Goal: Communication & Community: Connect with others

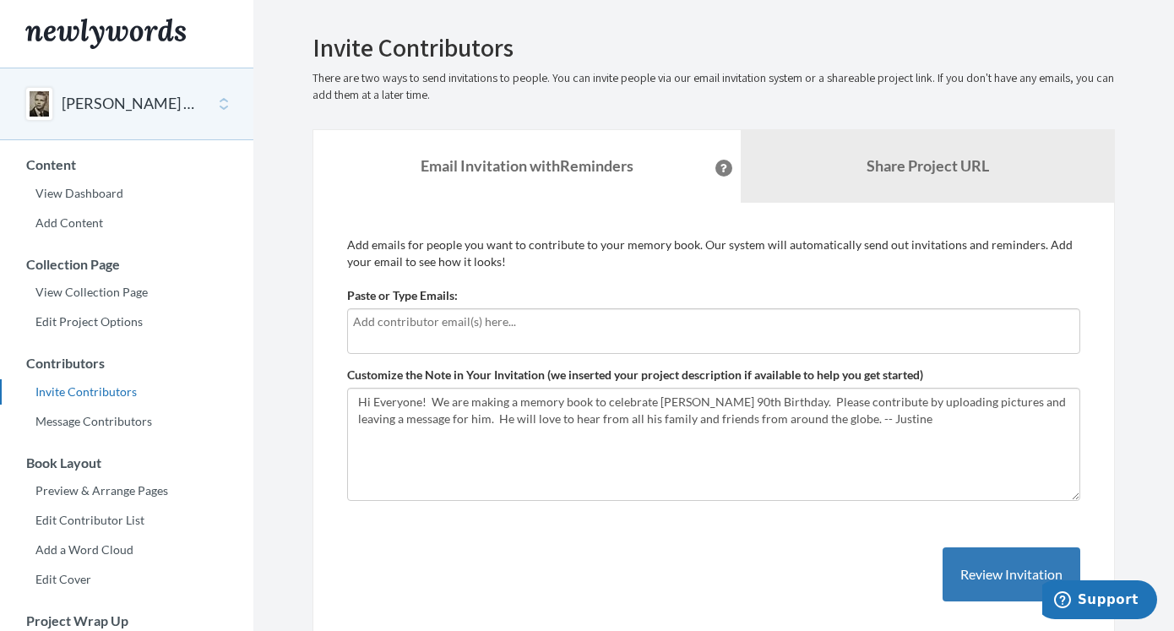
click at [675, 314] on input "text" at bounding box center [713, 321] width 721 height 19
click at [707, 277] on div "Add emails for people you want to contribute to your memory book. Our system wi…" at bounding box center [713, 435] width 733 height 399
click at [586, 312] on input "text" at bounding box center [713, 321] width 721 height 19
click at [629, 327] on input "text" at bounding box center [713, 321] width 721 height 19
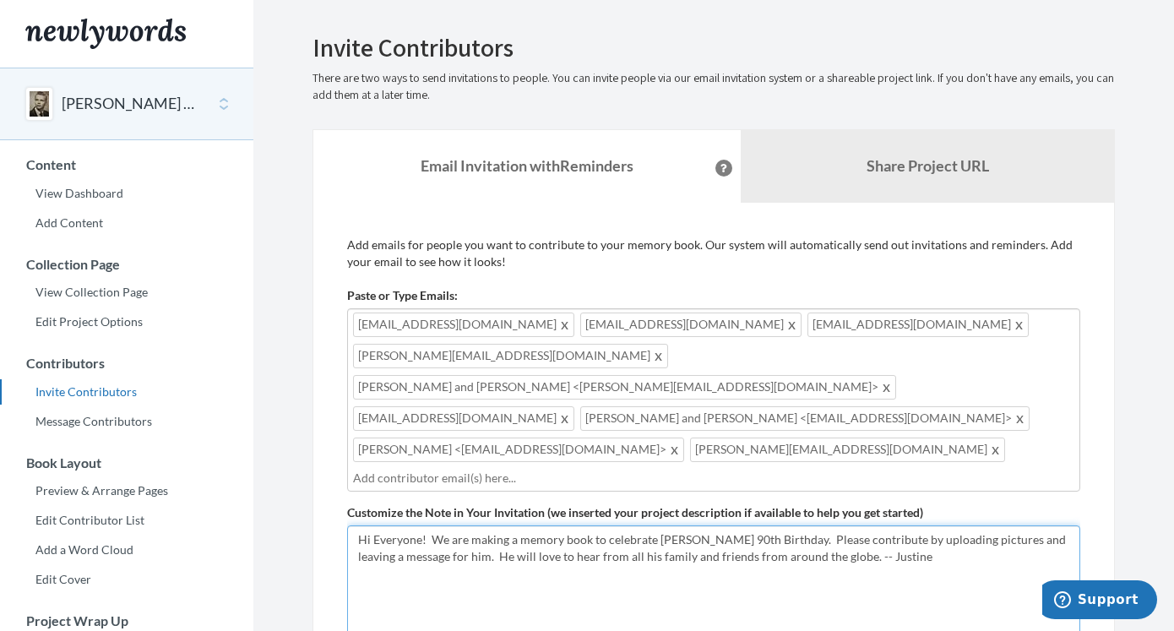
click at [916, 525] on textarea "Hi Everyone! We are making a memory book to celebrate Leon's 90th Birthday. Ple…" at bounding box center [713, 581] width 733 height 113
click at [825, 525] on textarea "Hi Everyone! We are making a memory book to celebrate Leon's 90th Birthday. Ple…" at bounding box center [713, 581] width 733 height 113
click at [451, 525] on textarea "Hi Everyone! We are making a memory book to celebrate Leon's 90th Birthday. Ple…" at bounding box center [713, 581] width 733 height 113
paste textarea "[EMAIL_ADDRESS][DOMAIN_NAME]"
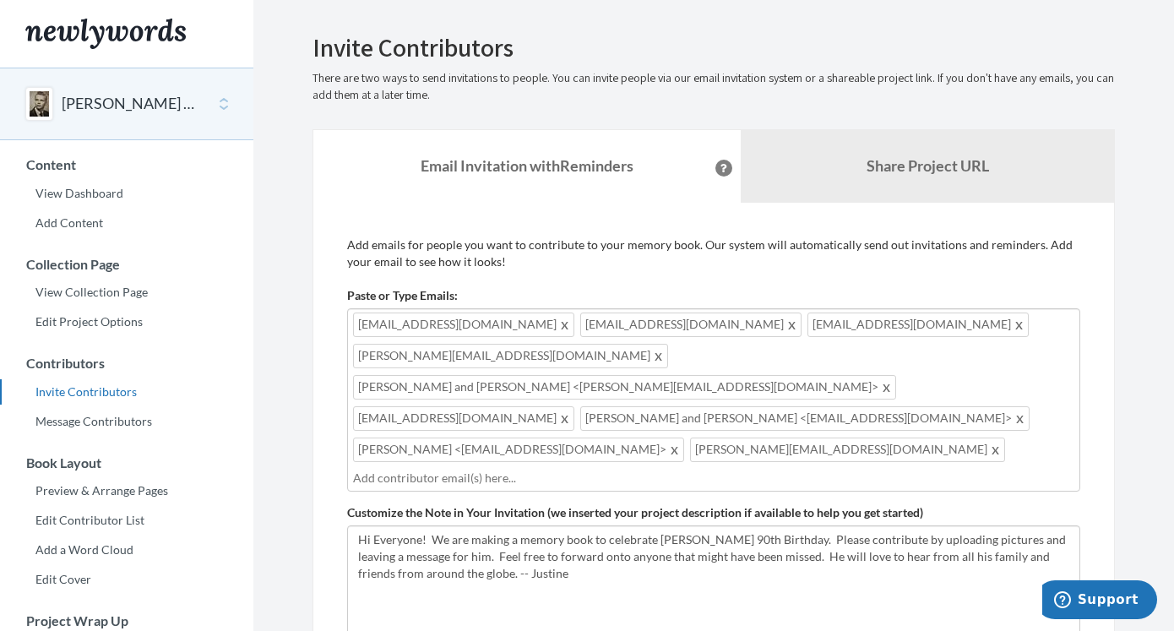
click at [503, 469] on input "text" at bounding box center [713, 478] width 721 height 19
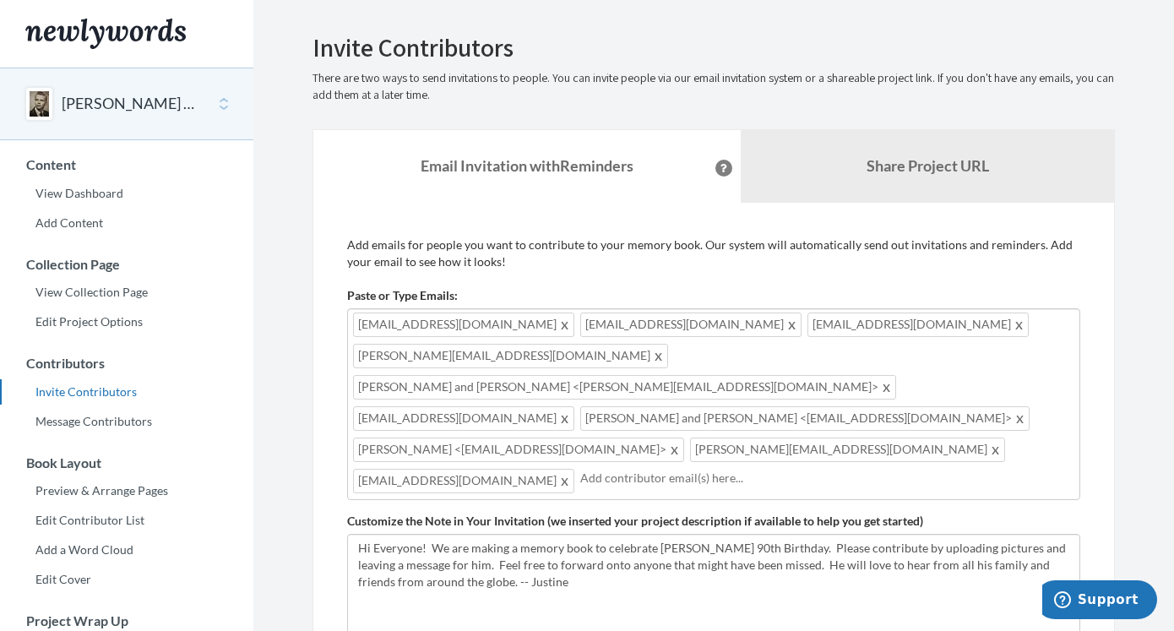
click at [826, 469] on input "text" at bounding box center [827, 478] width 494 height 19
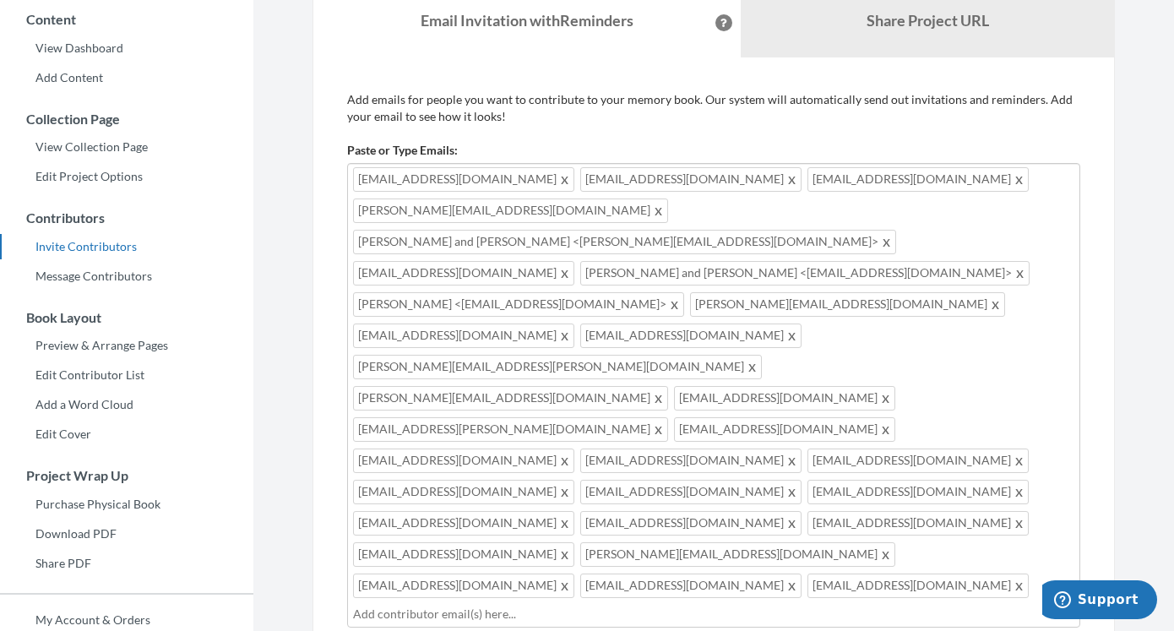
scroll to position [147, 0]
click at [660, 603] on input "text" at bounding box center [713, 612] width 721 height 19
click at [1009, 395] on div "pwahlbrink@gmail.com lisaott42@gmail.com jwahlbrink8523@gmail.com voss.michel99…" at bounding box center [713, 409] width 733 height 496
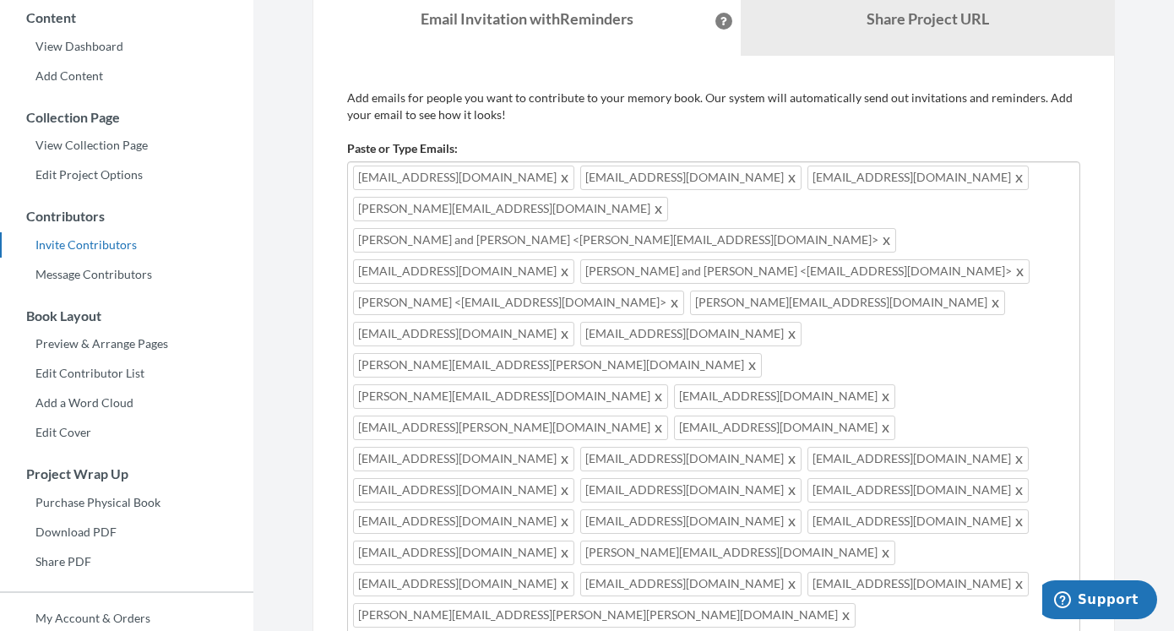
click at [1105, 420] on div "Add emails for people you want to contribute to your memory book. Our system wi…" at bounding box center [713, 515] width 802 height 918
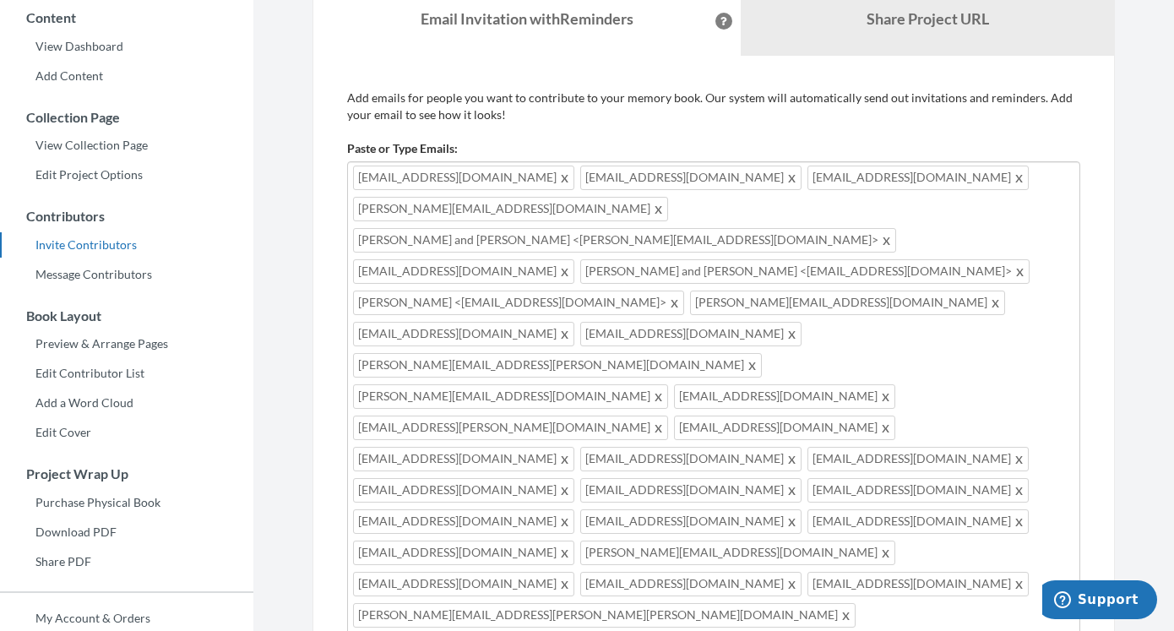
drag, startPoint x: 453, startPoint y: 512, endPoint x: 685, endPoint y: 507, distance: 232.3
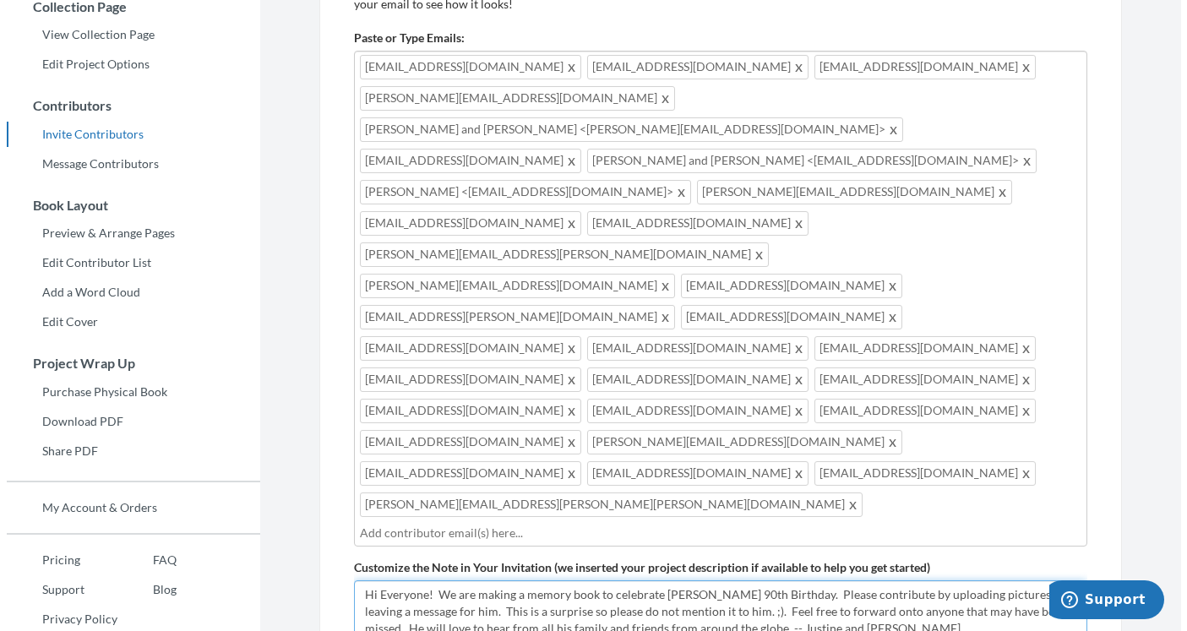
scroll to position [255, 0]
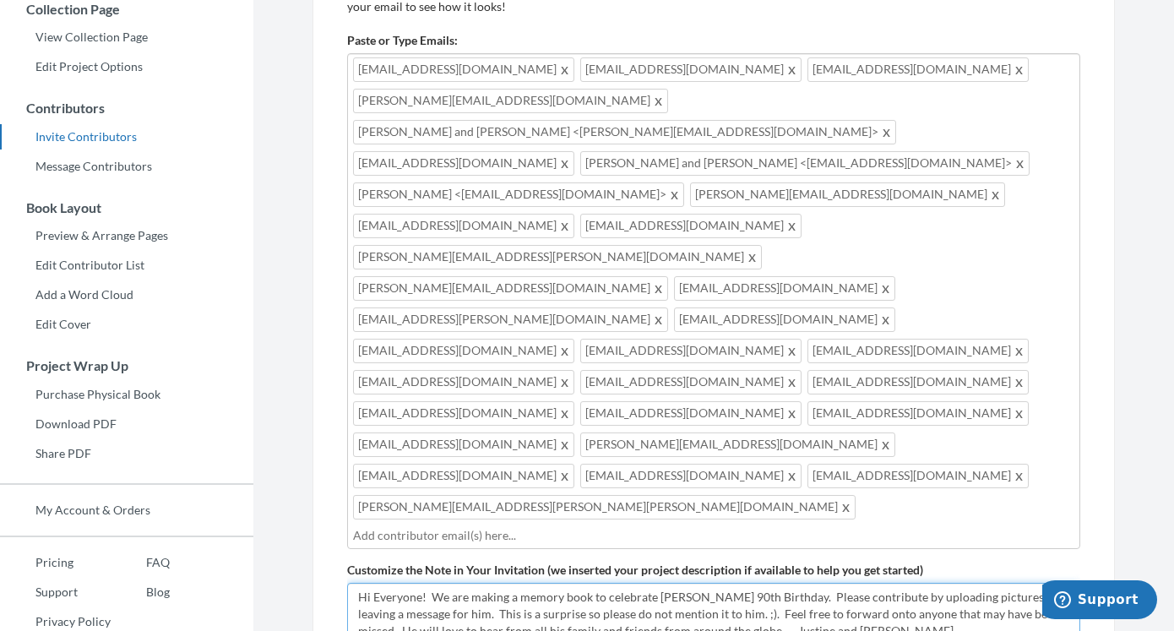
drag, startPoint x: 869, startPoint y: 421, endPoint x: 338, endPoint y: 382, distance: 532.6
click at [338, 382] on div "Add emails for people you want to contribute to your memory book. Our system wi…" at bounding box center [713, 407] width 802 height 918
click at [570, 329] on div "pwahlbrink@gmail.com lisaott42@gmail.com jwahlbrink8523@gmail.com voss.michel99…" at bounding box center [713, 301] width 733 height 496
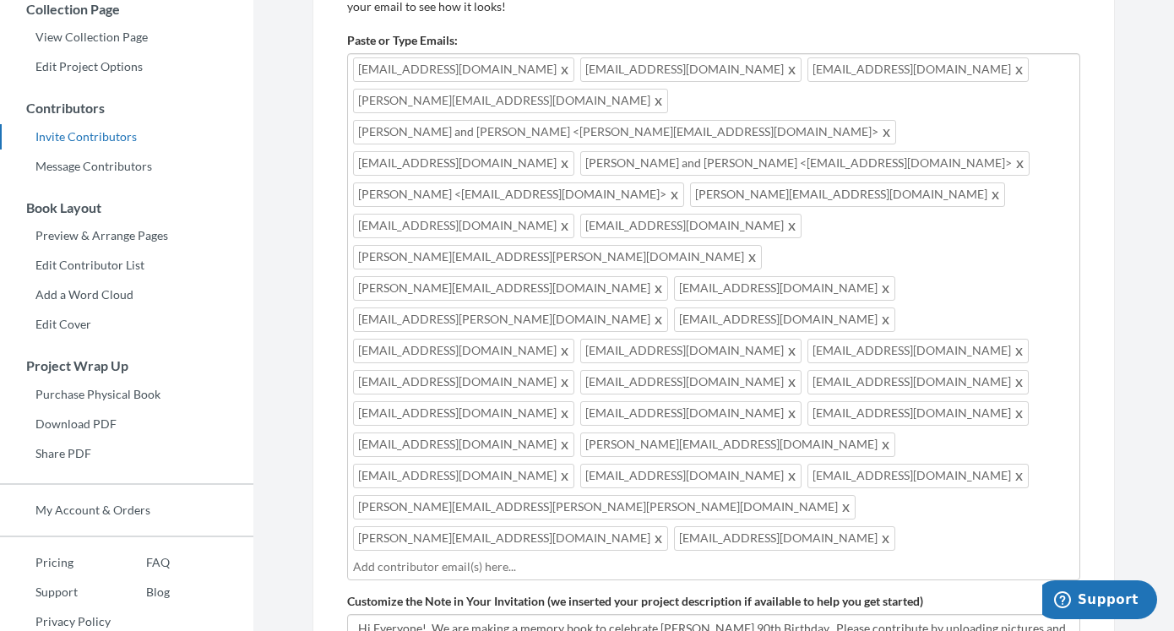
click at [995, 557] on input "text" at bounding box center [713, 566] width 721 height 19
click at [774, 552] on div "Add emails for people you want to contribute to your memory book. Our system wi…" at bounding box center [713, 421] width 733 height 881
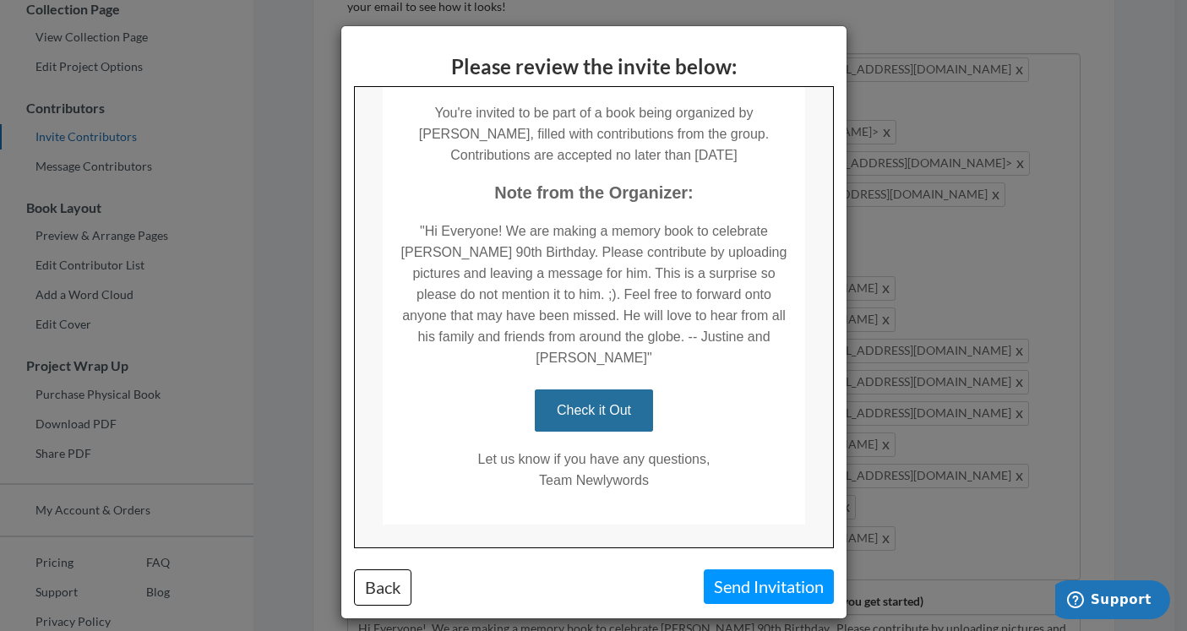
scroll to position [331, 0]
click at [388, 571] on button "Back" at bounding box center [382, 587] width 57 height 36
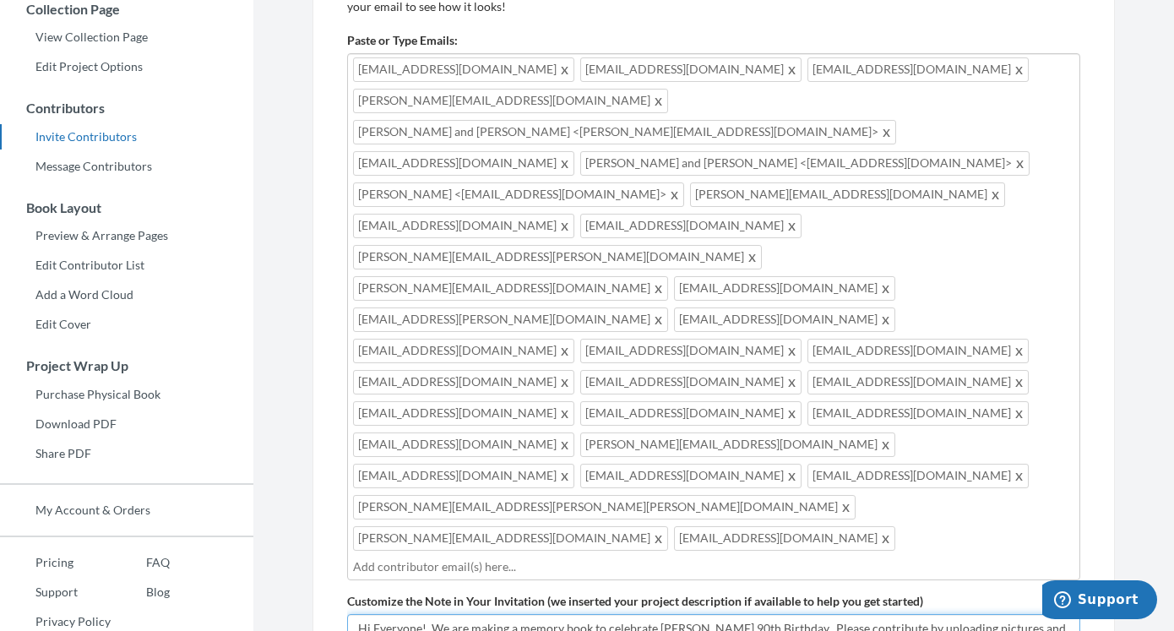
type textarea "Hi Everyone! We are making a memory book to celebrate [PERSON_NAME] 90th Birthd…"
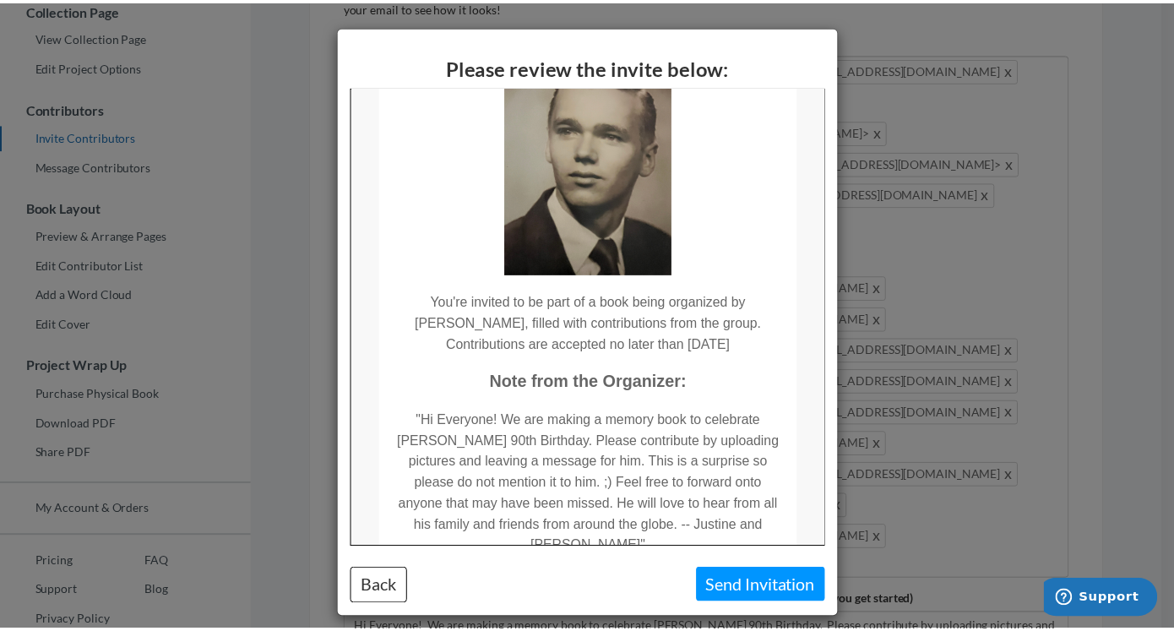
scroll to position [193, 0]
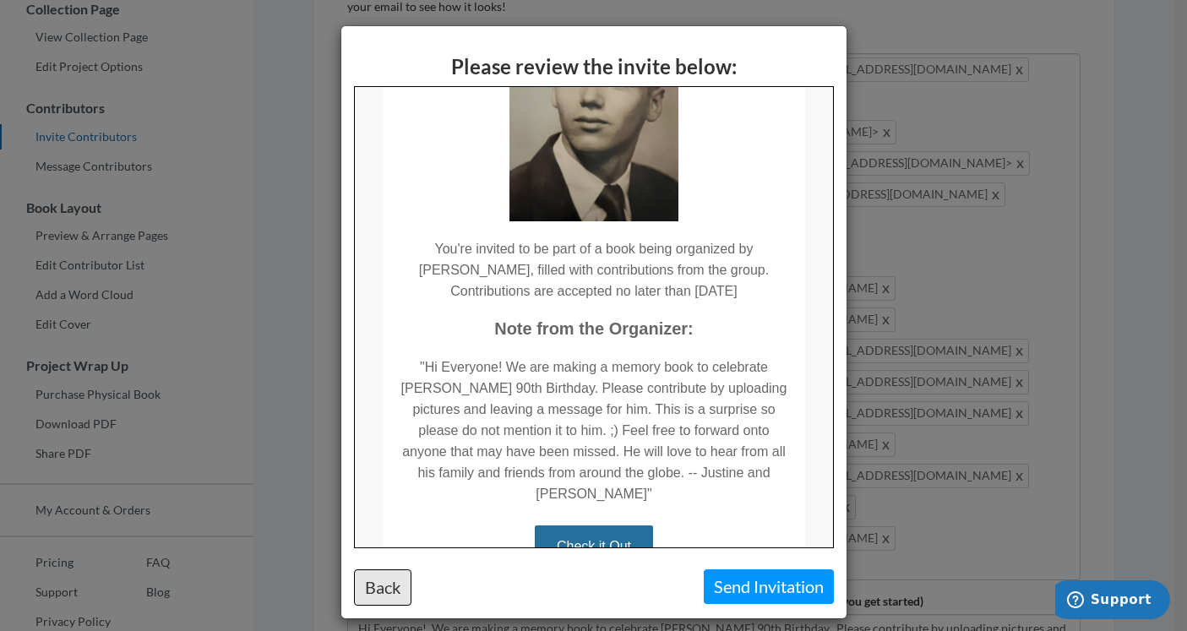
click at [384, 592] on button "Back" at bounding box center [382, 587] width 57 height 36
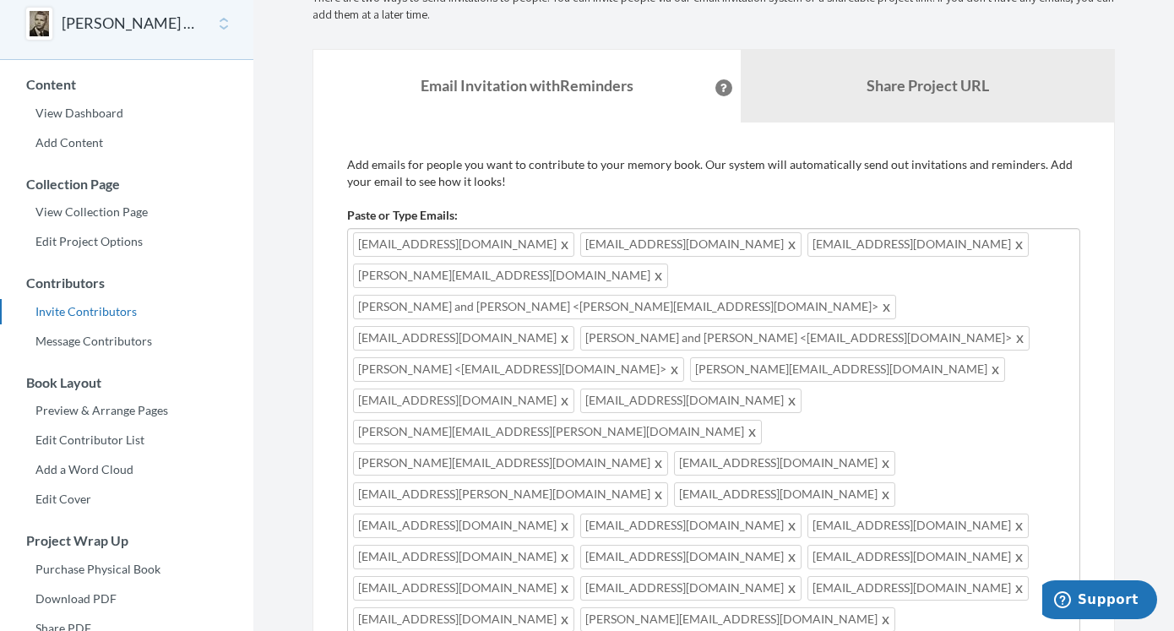
scroll to position [82, 0]
click at [106, 112] on link "View Dashboard" at bounding box center [126, 111] width 253 height 25
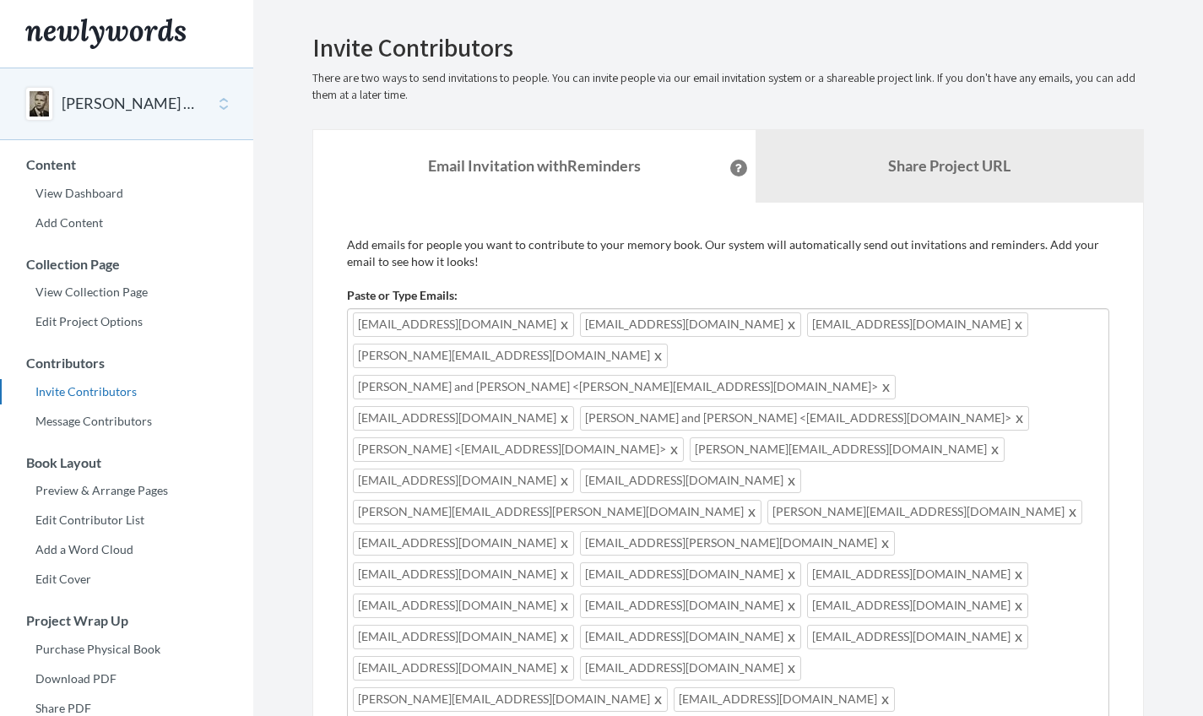
click at [211, 100] on div "[PERSON_NAME] 90th Birthday" at bounding box center [126, 104] width 253 height 73
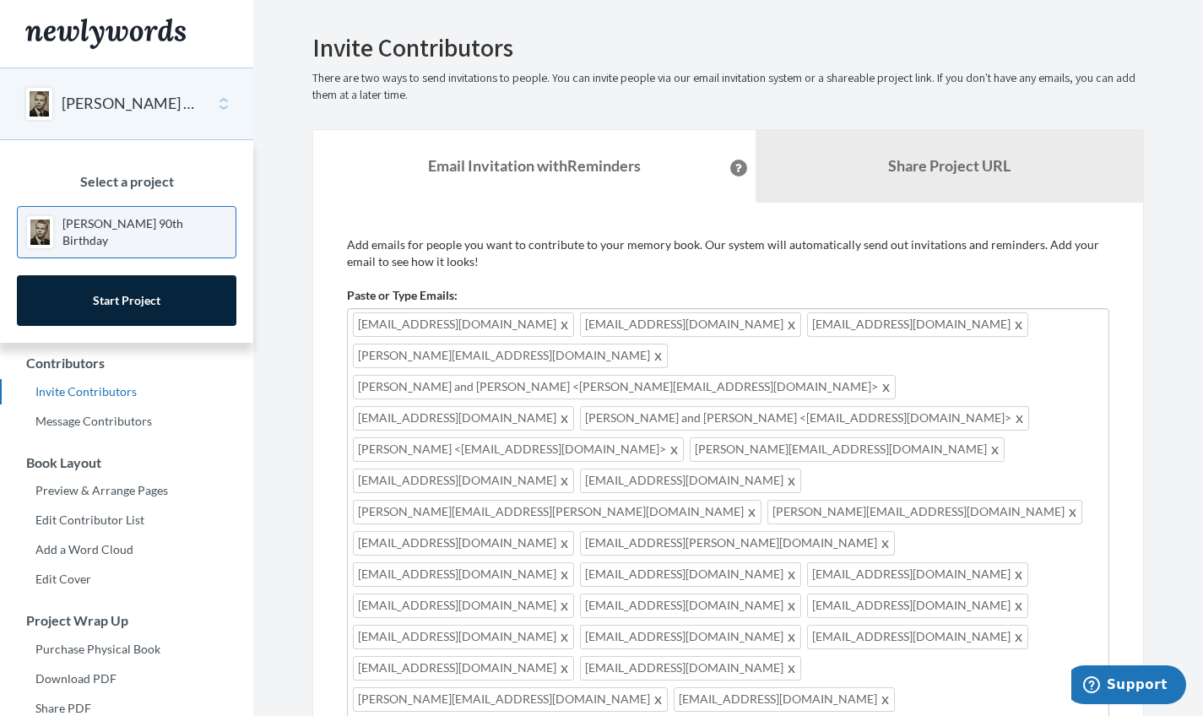
click at [221, 93] on div "[PERSON_NAME] 90th Birthday" at bounding box center [126, 104] width 253 height 73
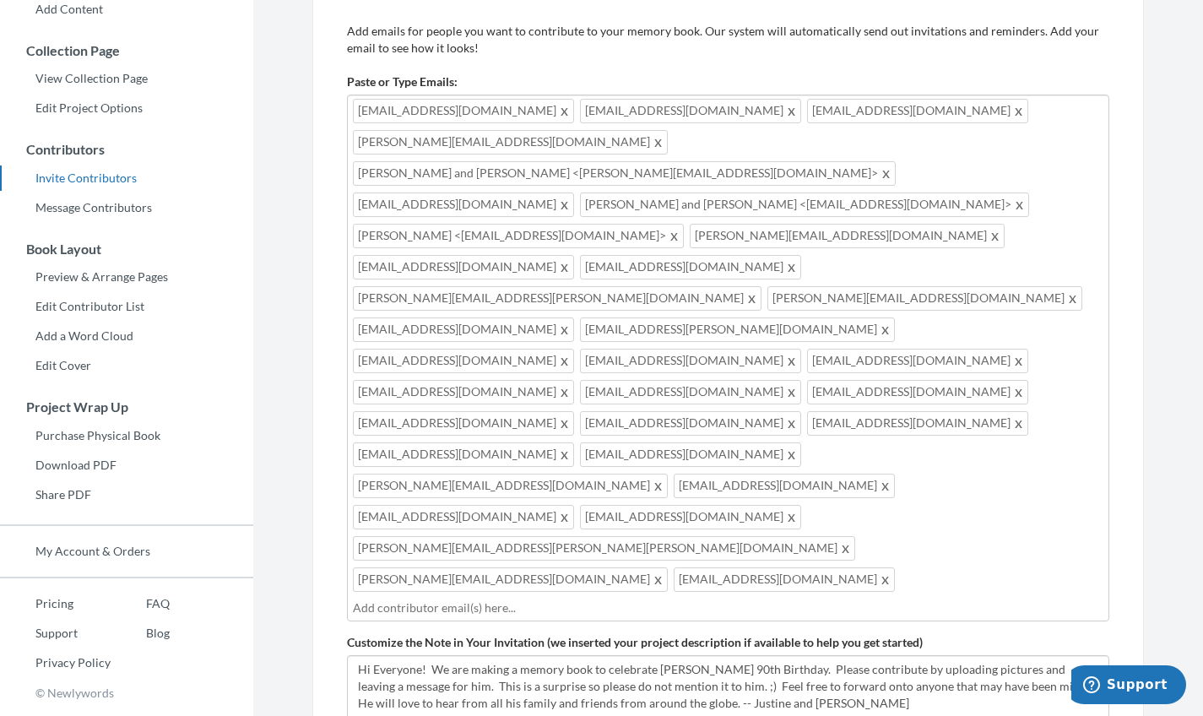
scroll to position [201, 0]
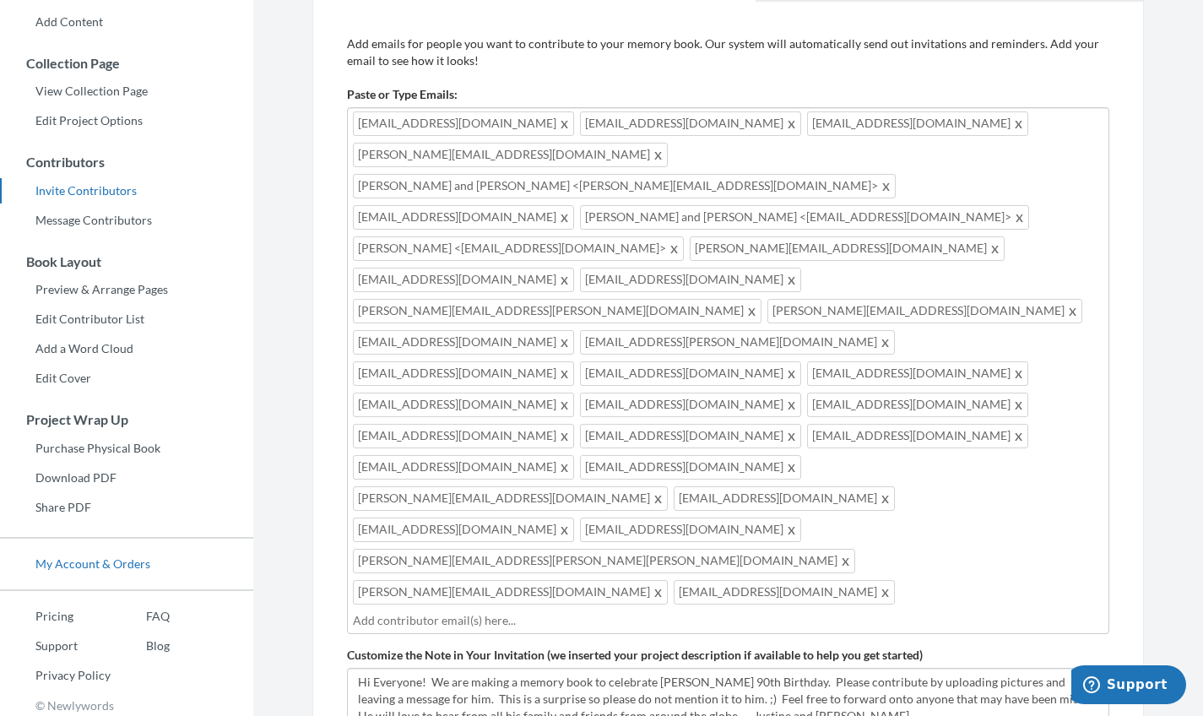
click at [100, 564] on link "My Account & Orders" at bounding box center [126, 563] width 253 height 25
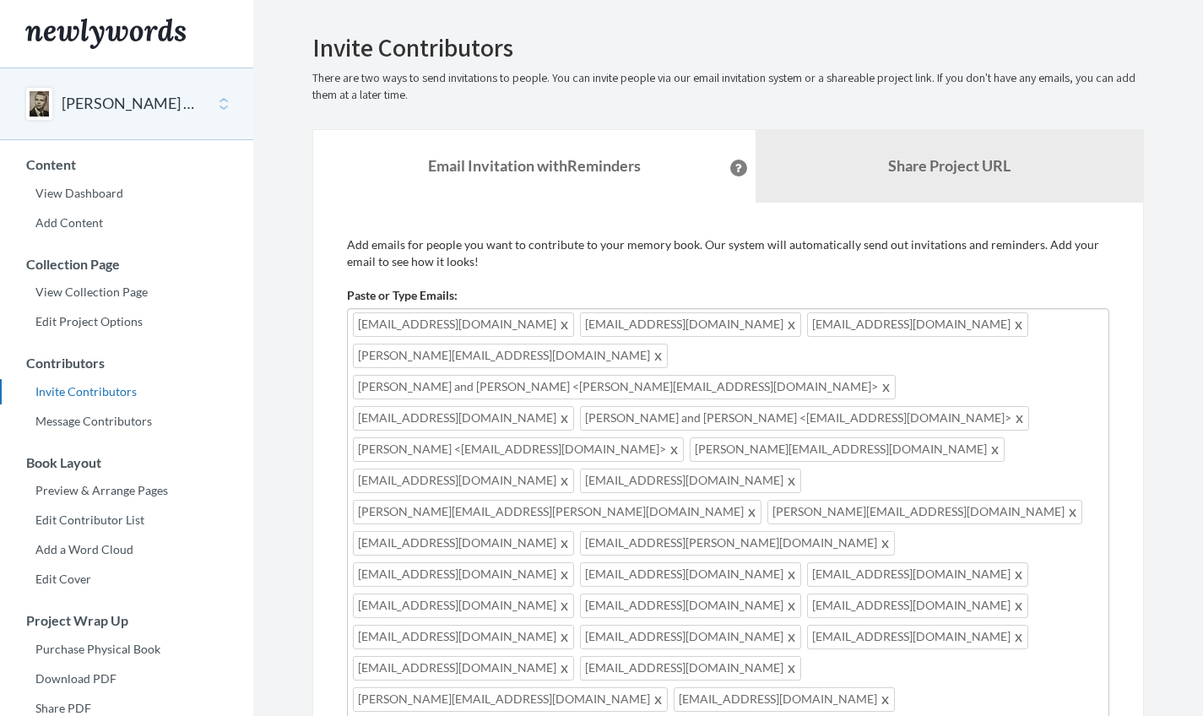
click at [1203, 477] on html "Main menu Leon's 90th Birthday Select a project Leon's 90th Birthday Start Proj…" at bounding box center [601, 358] width 1203 height 716
click at [948, 170] on b "Share Project URL" at bounding box center [949, 165] width 122 height 19
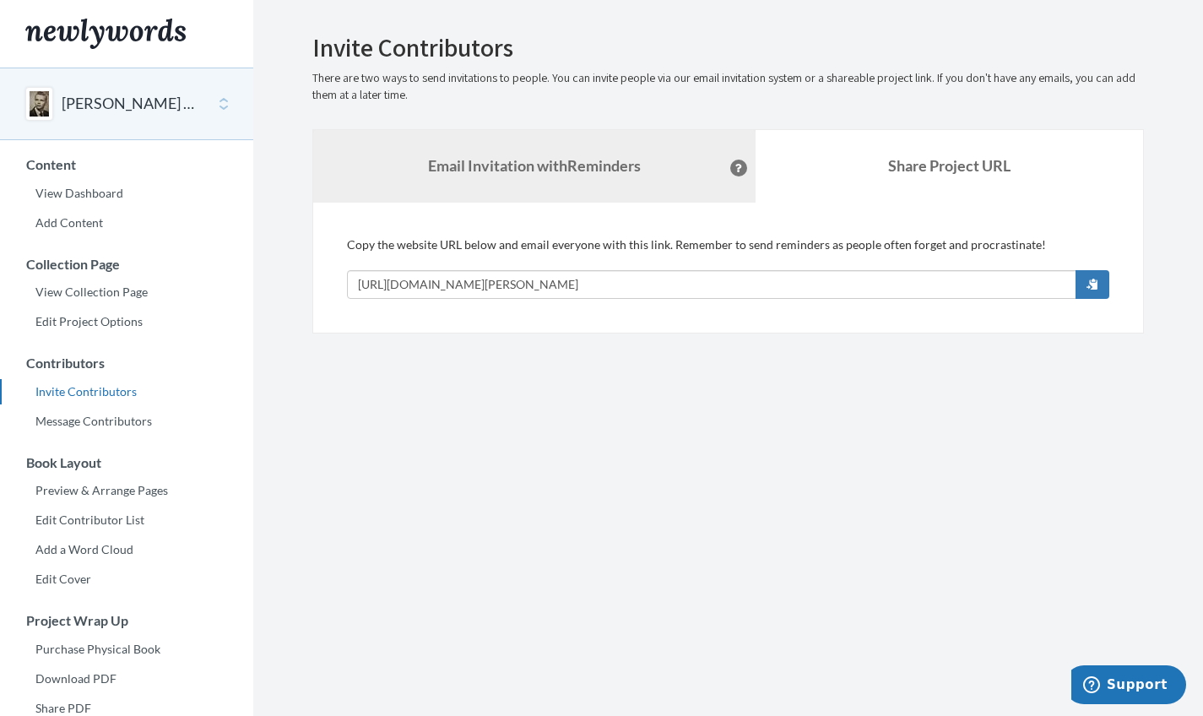
click at [542, 160] on strong "Email Invitation with Reminders" at bounding box center [534, 165] width 213 height 19
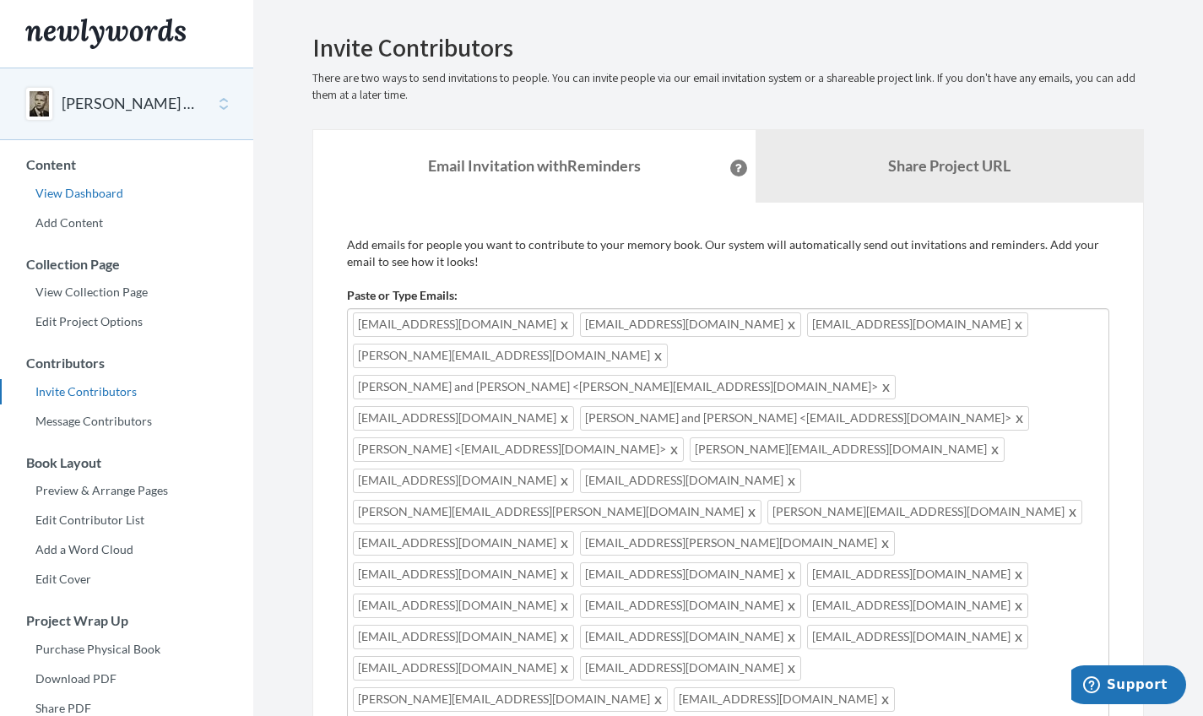
click at [84, 190] on link "View Dashboard" at bounding box center [126, 193] width 253 height 25
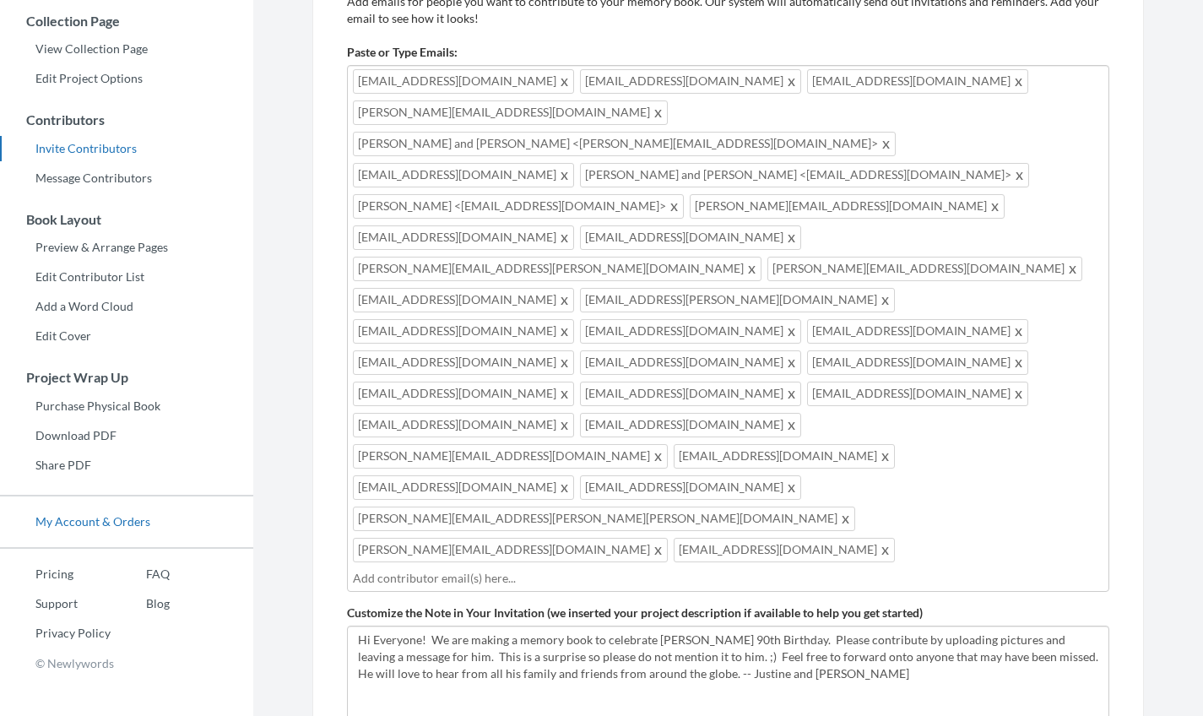
click at [68, 523] on link "My Account & Orders" at bounding box center [126, 521] width 253 height 25
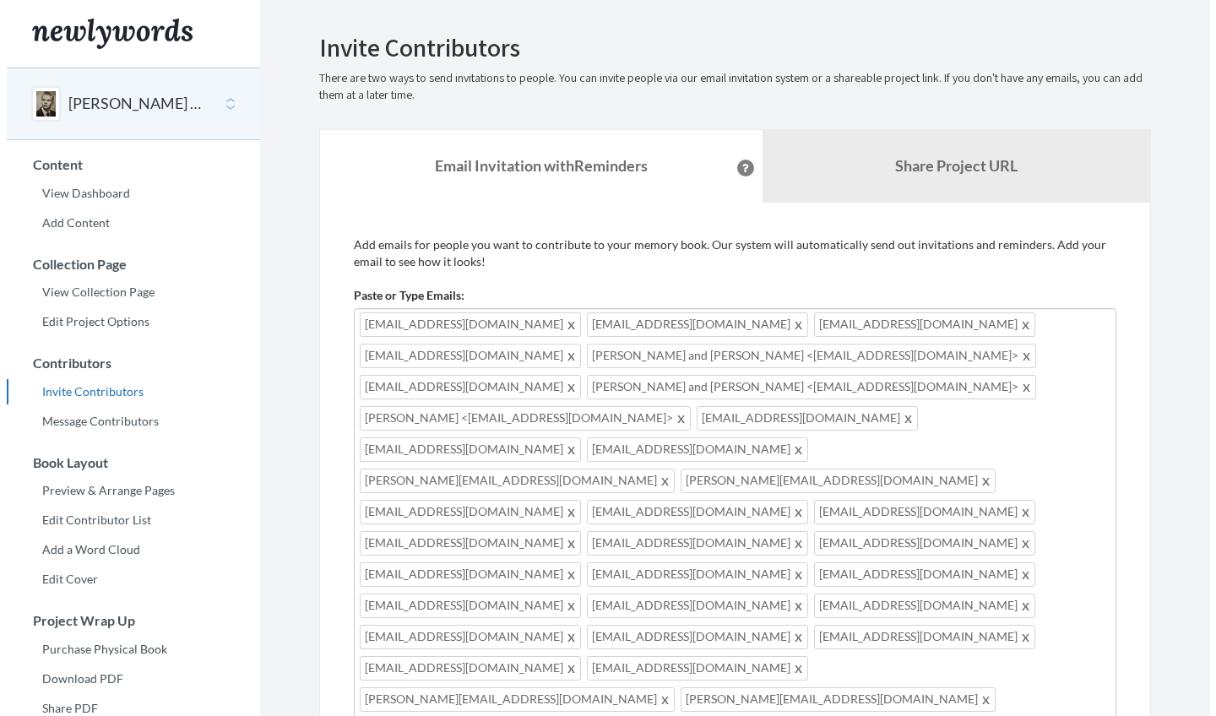
scroll to position [243, 0]
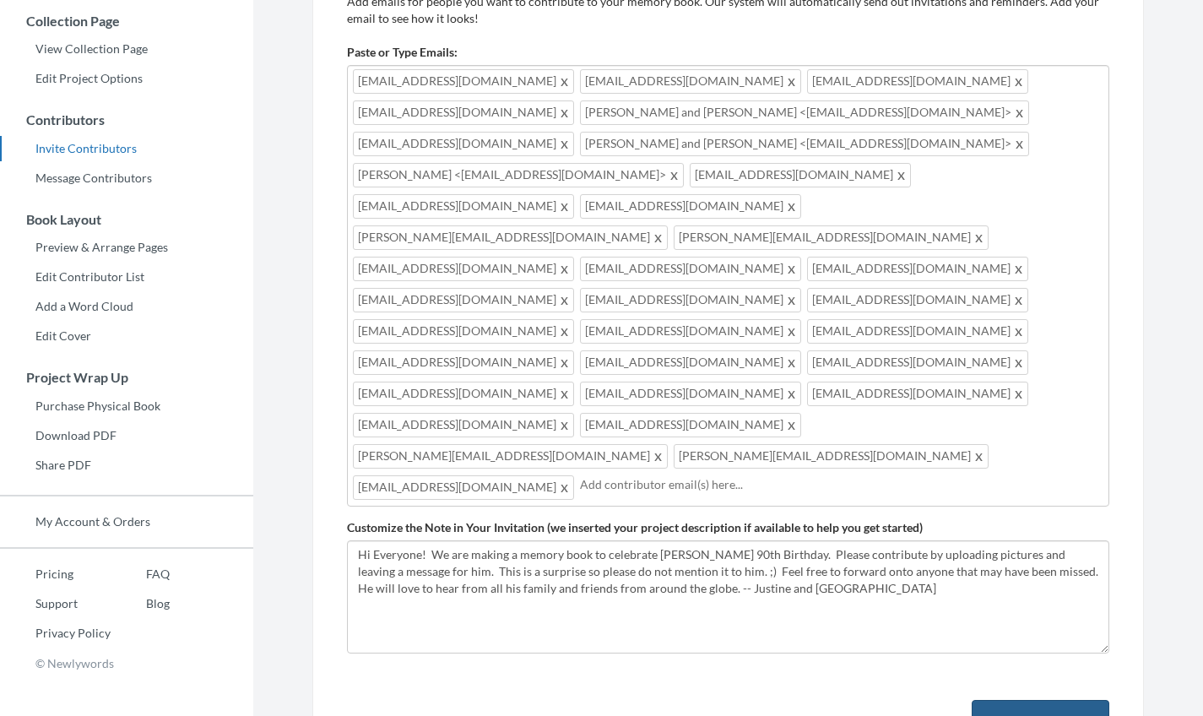
click at [1060, 700] on button "Review Invitation" at bounding box center [1041, 727] width 138 height 55
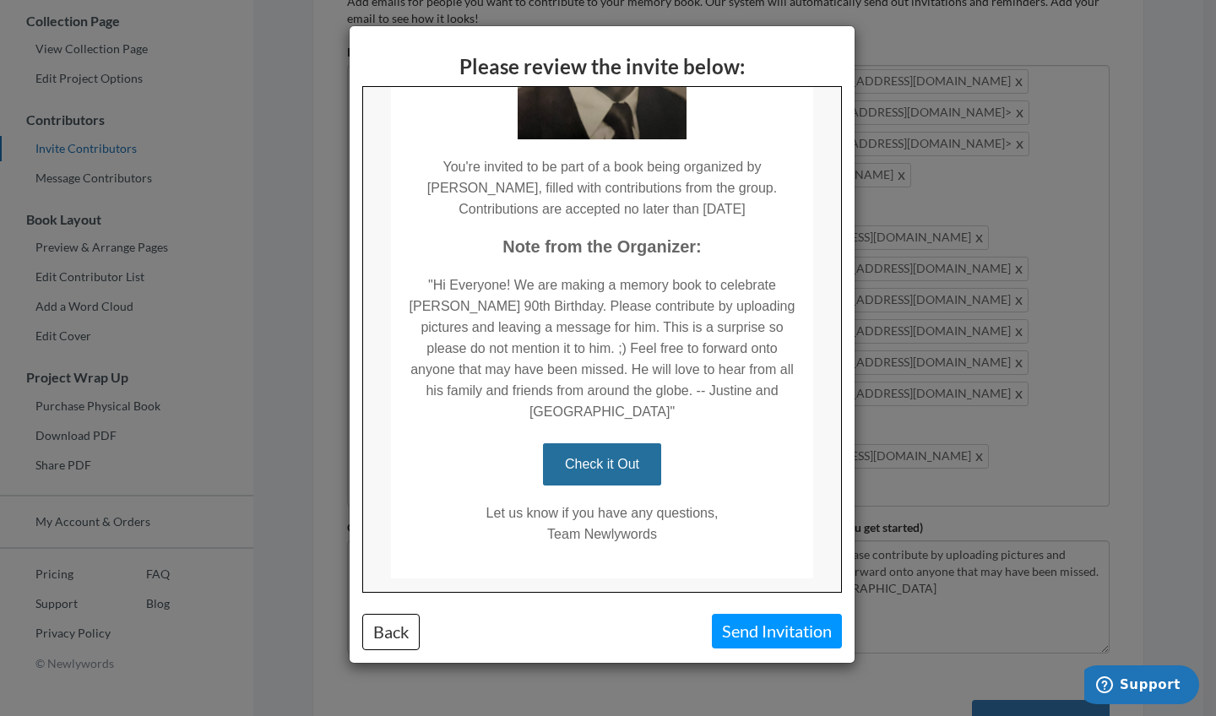
scroll to position [269, 0]
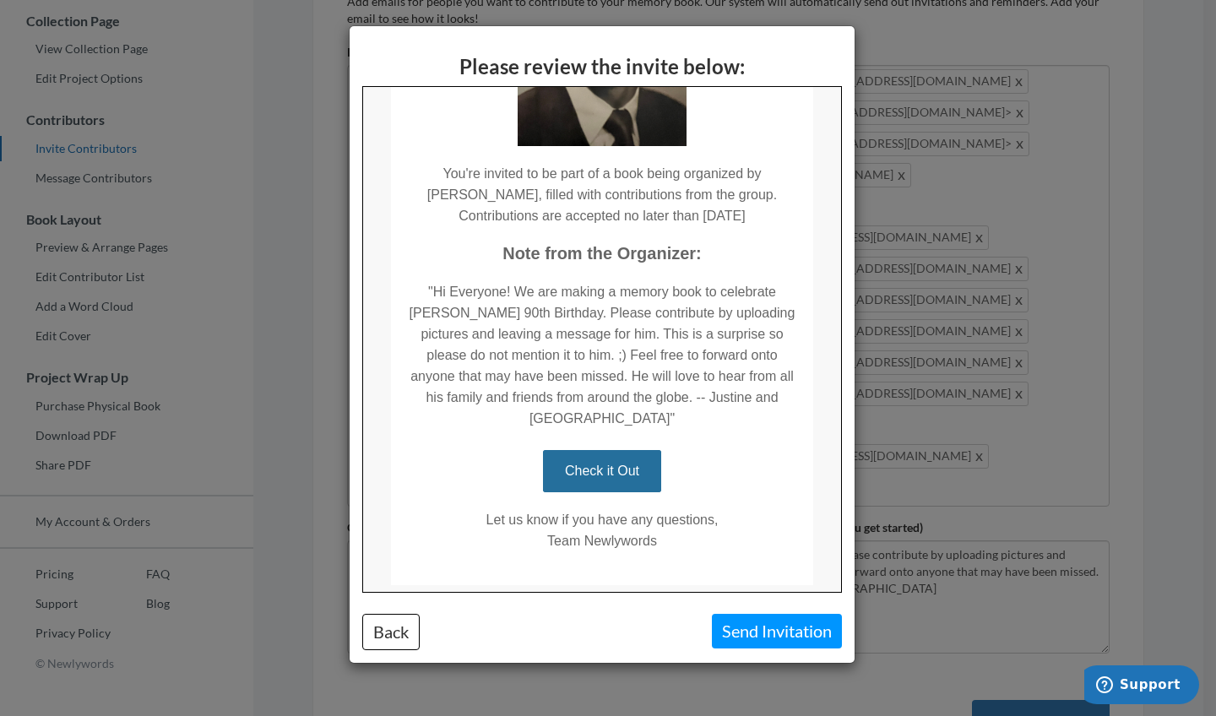
drag, startPoint x: 842, startPoint y: 527, endPoint x: 841, endPoint y: 545, distance: 17.8
click at [841, 545] on div "Please review the invite below: Back Send Invitation" at bounding box center [602, 344] width 505 height 637
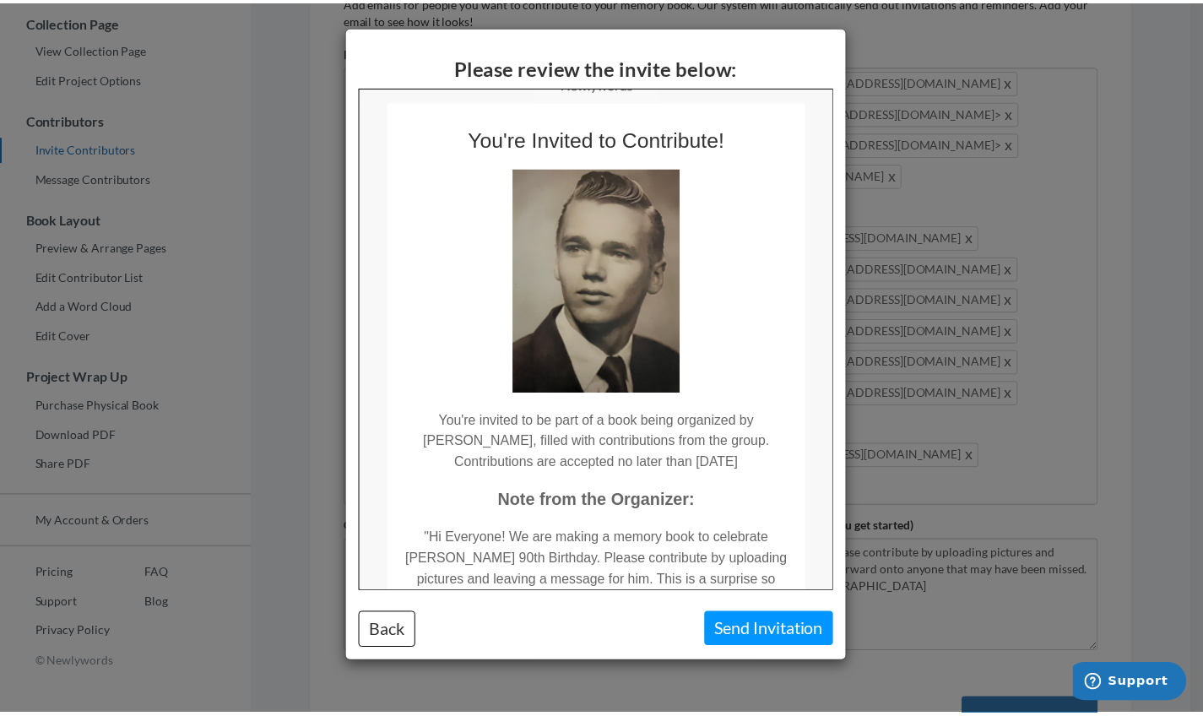
scroll to position [20, 0]
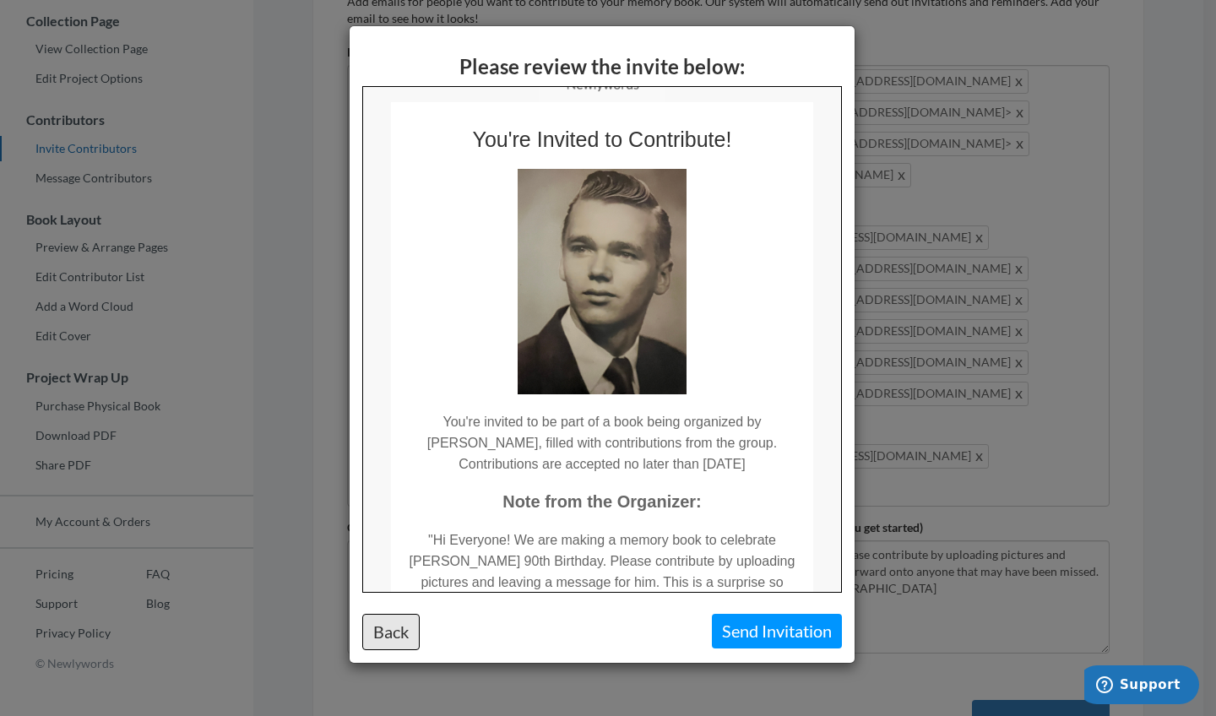
click at [399, 626] on button "Back" at bounding box center [390, 632] width 57 height 36
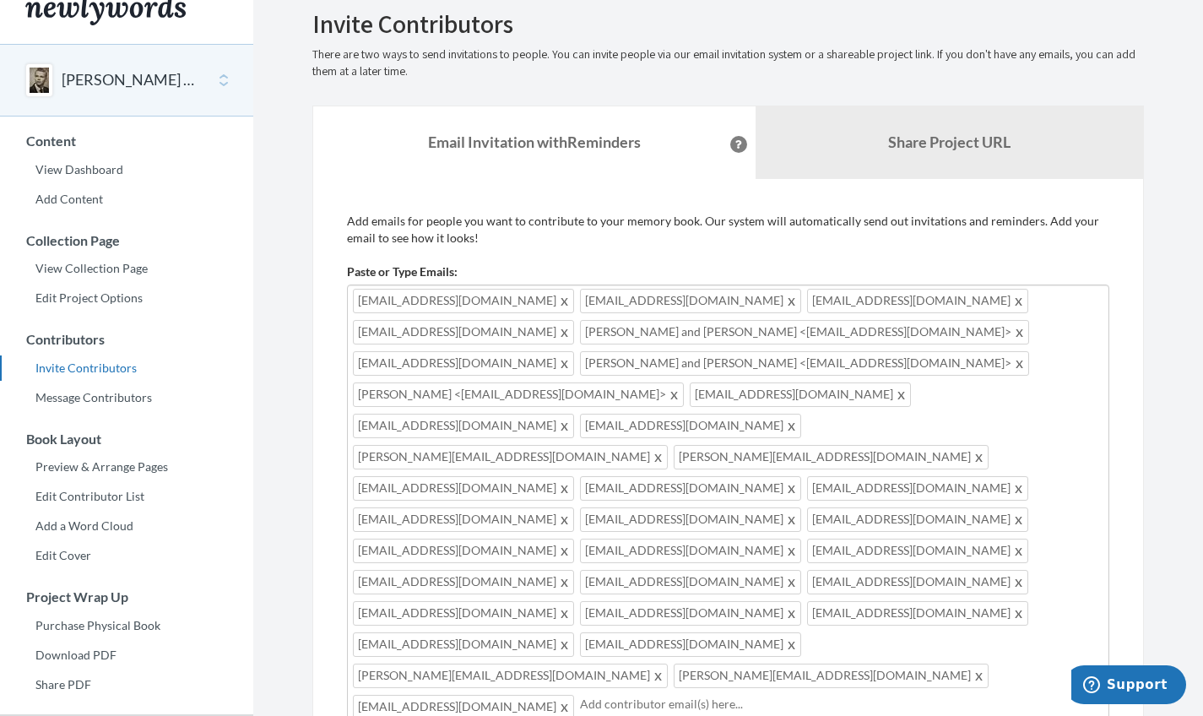
scroll to position [0, 0]
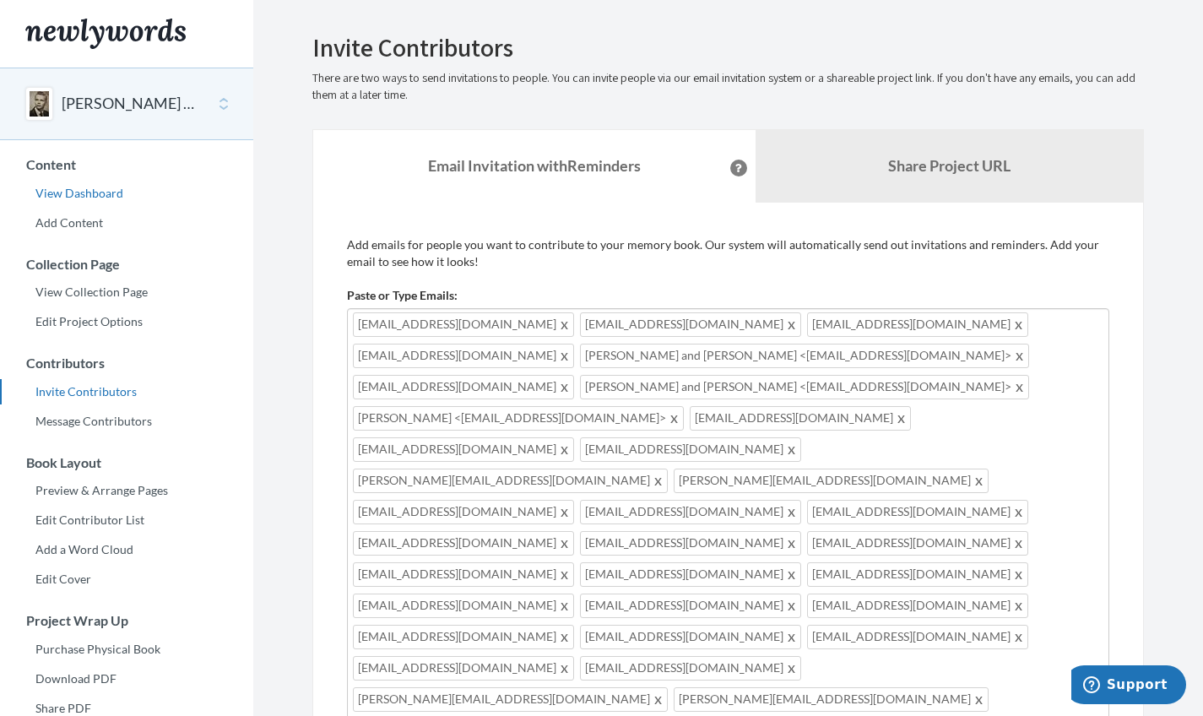
click at [73, 194] on link "View Dashboard" at bounding box center [126, 193] width 253 height 25
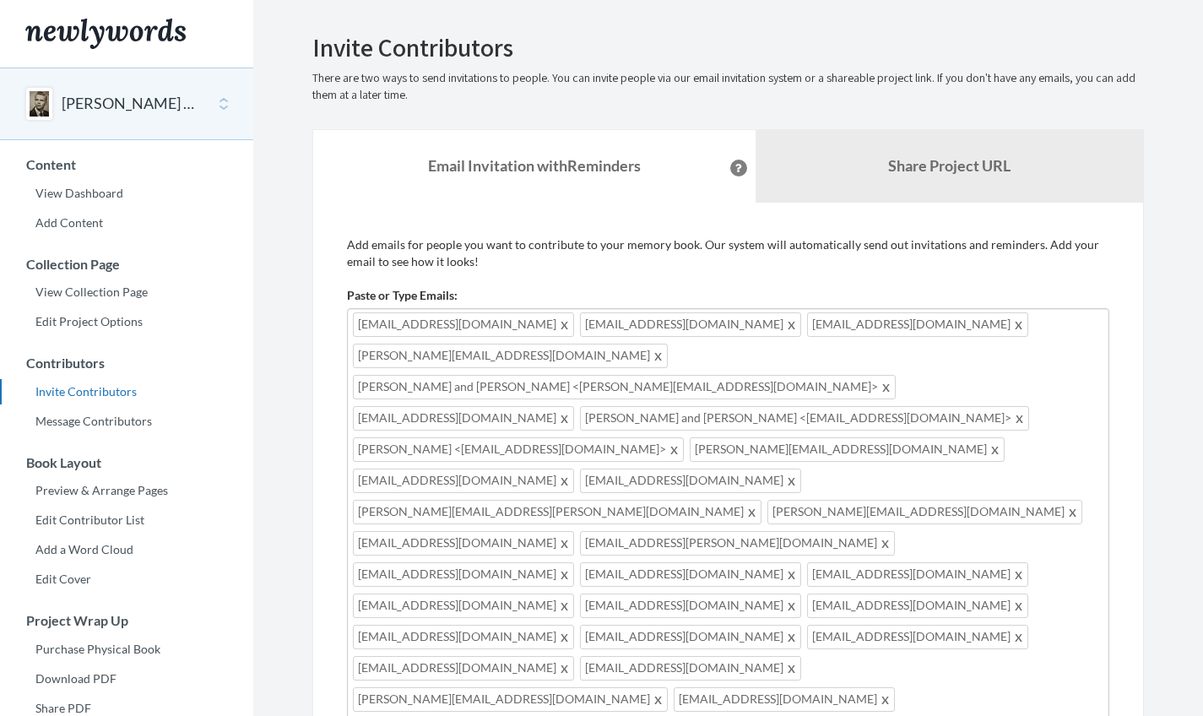
drag, startPoint x: 791, startPoint y: 675, endPoint x: 286, endPoint y: 630, distance: 507.0
click at [286, 630] on section "Emails have been sent! Invite Contributors There are two ways to send invitatio…" at bounding box center [728, 601] width 950 height 1202
click at [92, 189] on link "View Dashboard" at bounding box center [126, 193] width 253 height 25
click at [85, 197] on link "View Dashboard" at bounding box center [126, 193] width 253 height 25
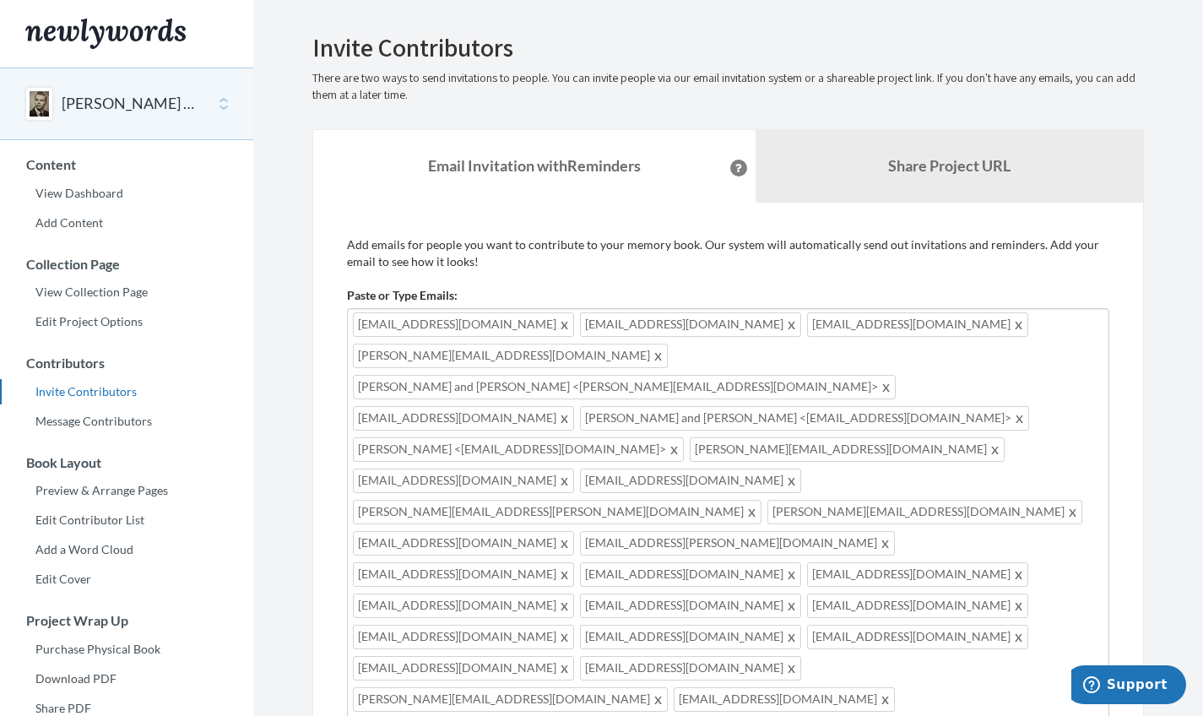
type input "[EMAIL_ADDRESS][DOMAIN_NAME]"
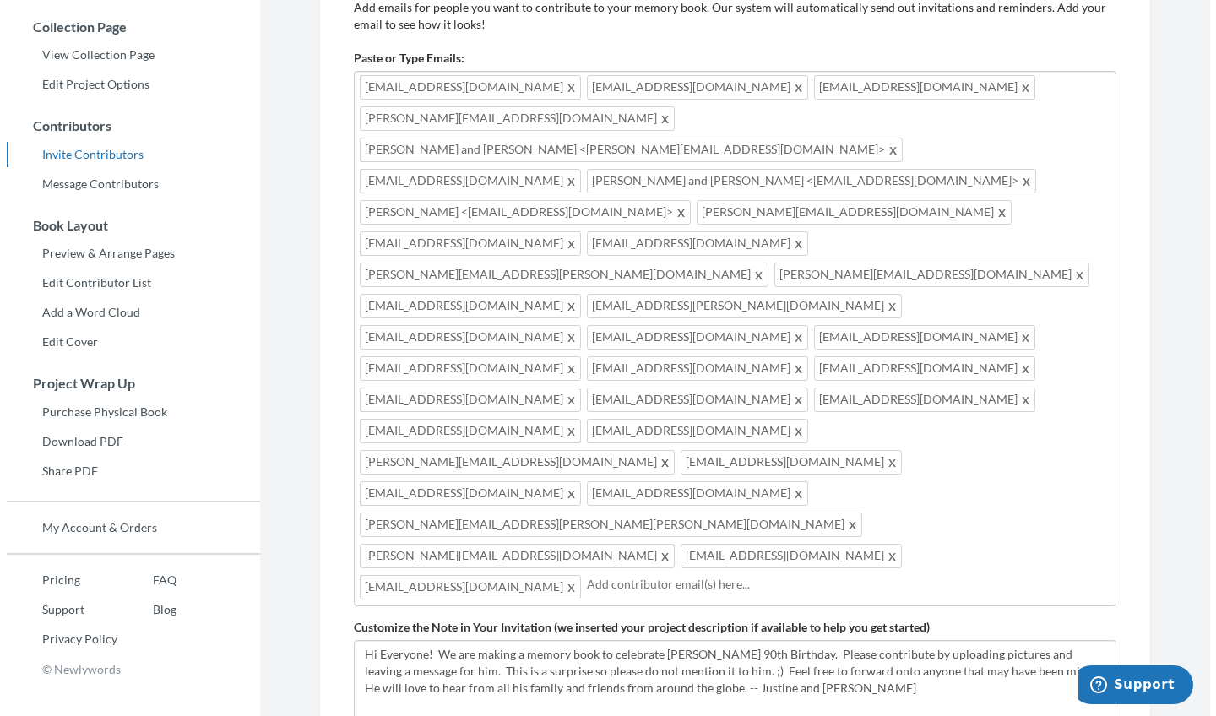
scroll to position [266, 0]
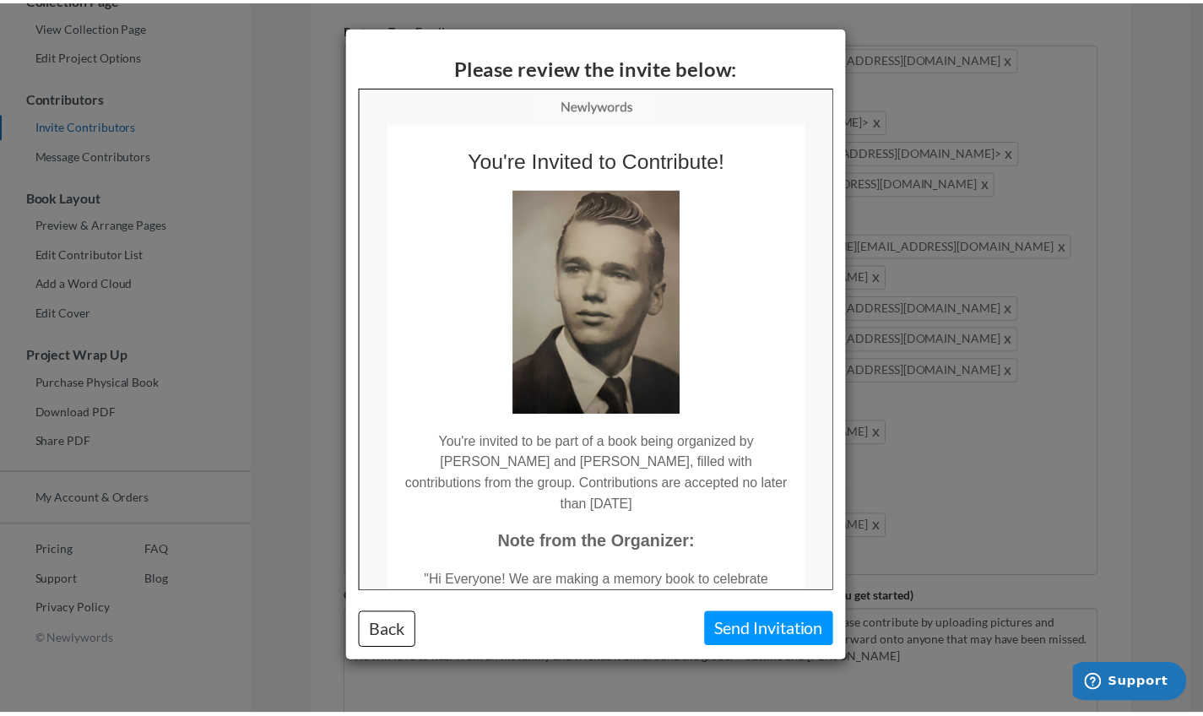
scroll to position [0, 0]
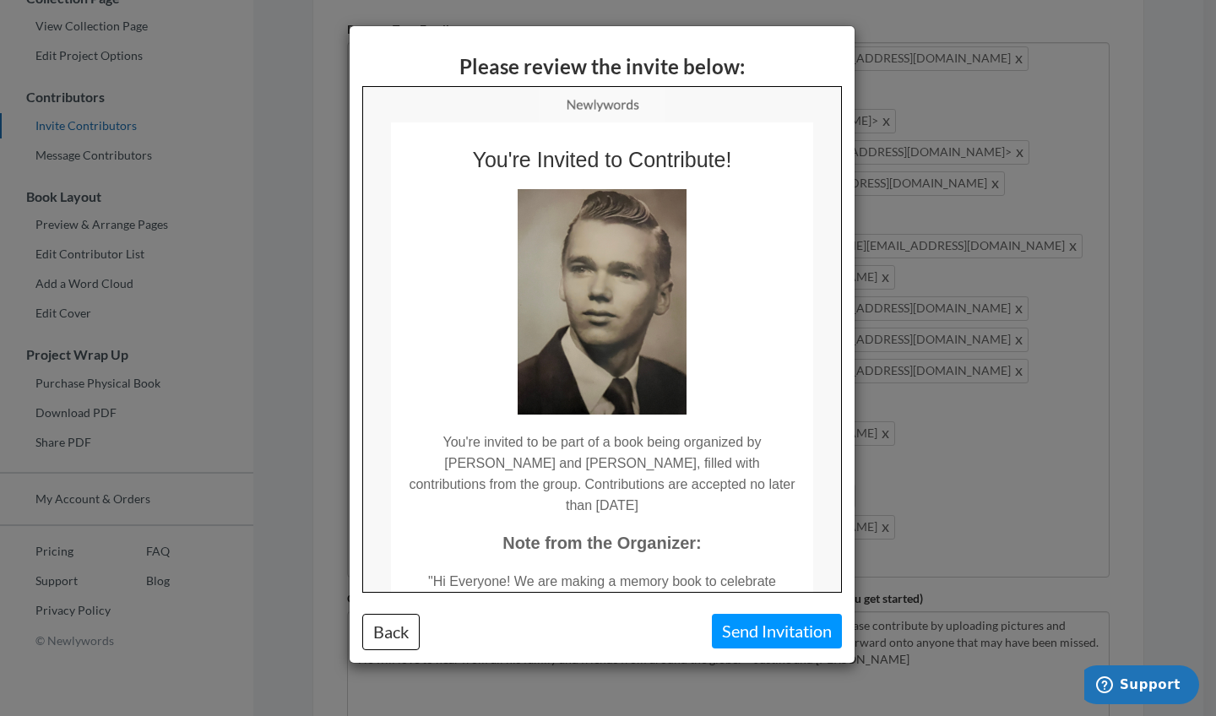
click at [709, 483] on td "You're invited to be part of a book being organized by [PERSON_NAME] and [PERSO…" at bounding box center [600, 464] width 422 height 101
click at [386, 634] on button "Back" at bounding box center [390, 632] width 57 height 36
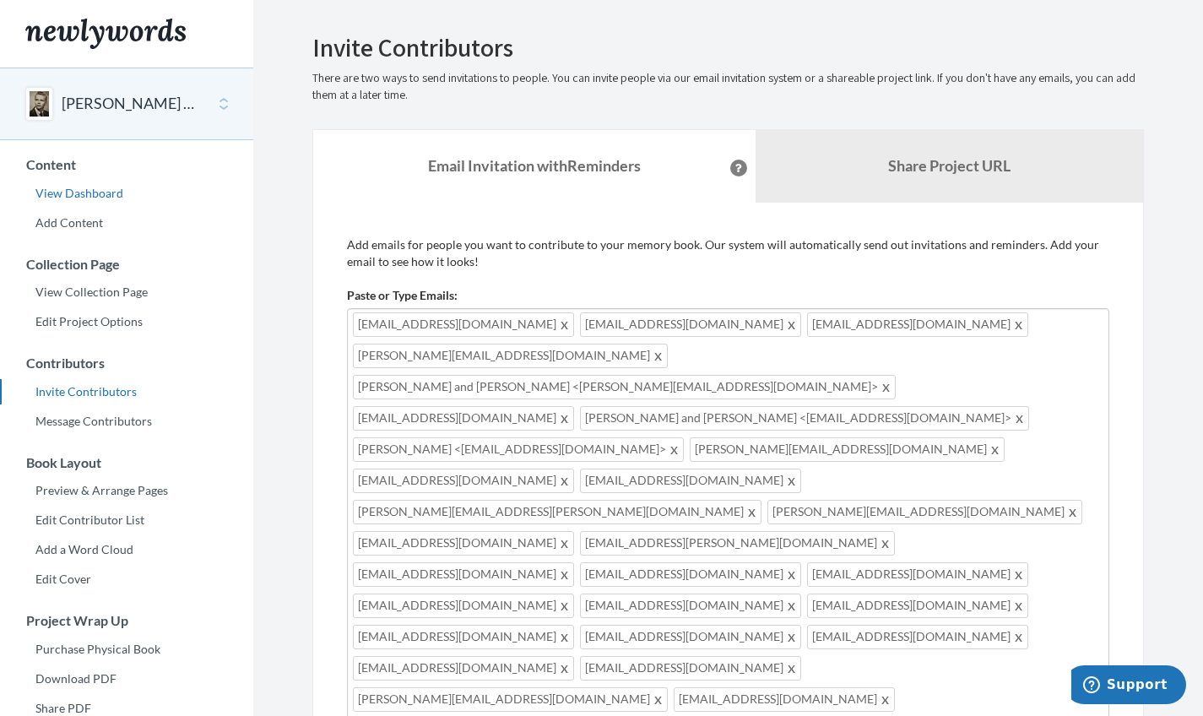
click at [92, 195] on link "View Dashboard" at bounding box center [126, 193] width 253 height 25
click at [866, 577] on div "[EMAIL_ADDRESS][DOMAIN_NAME] [EMAIL_ADDRESS][DOMAIN_NAME] [EMAIL_ADDRESS][DOMAI…" at bounding box center [728, 575] width 763 height 535
type input "[EMAIL_ADDRESS][DOMAIN_NAME]"
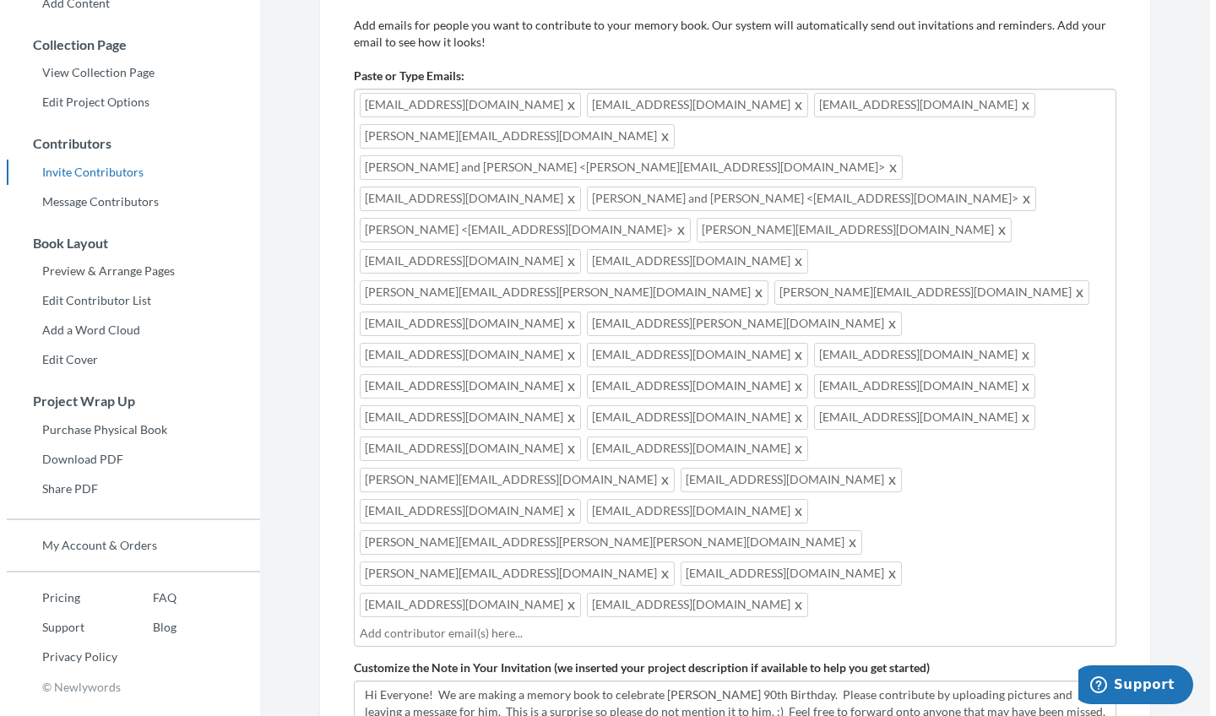
scroll to position [235, 0]
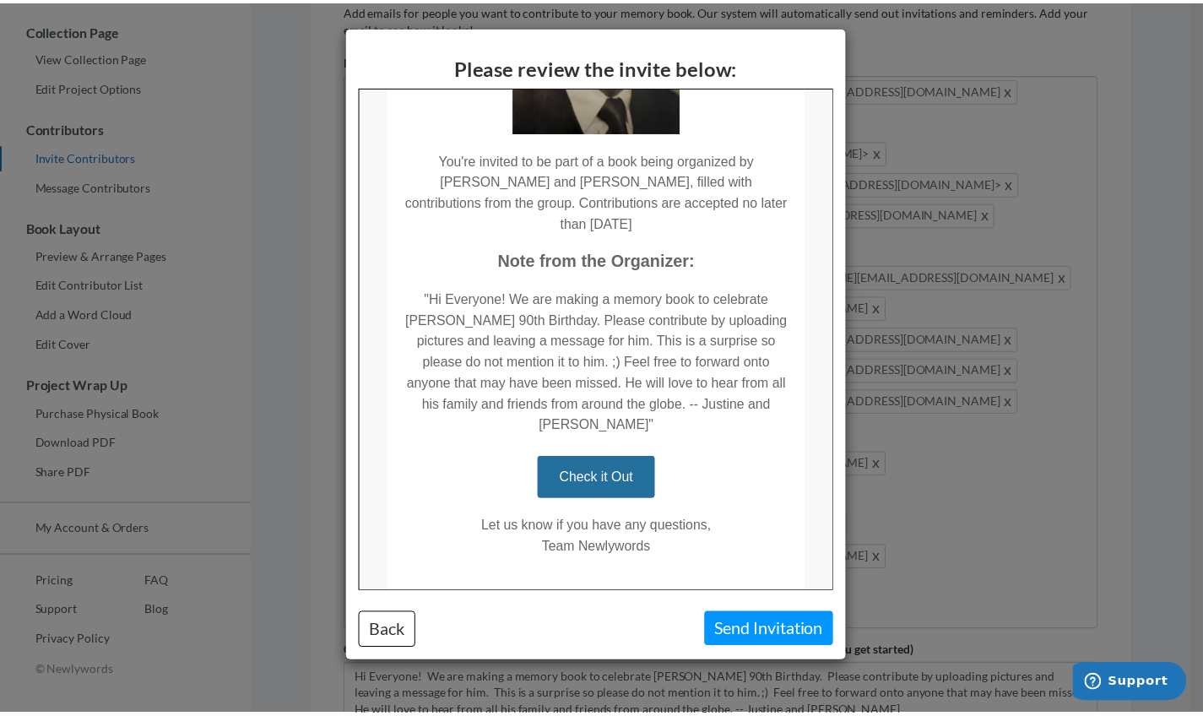
scroll to position [288, 0]
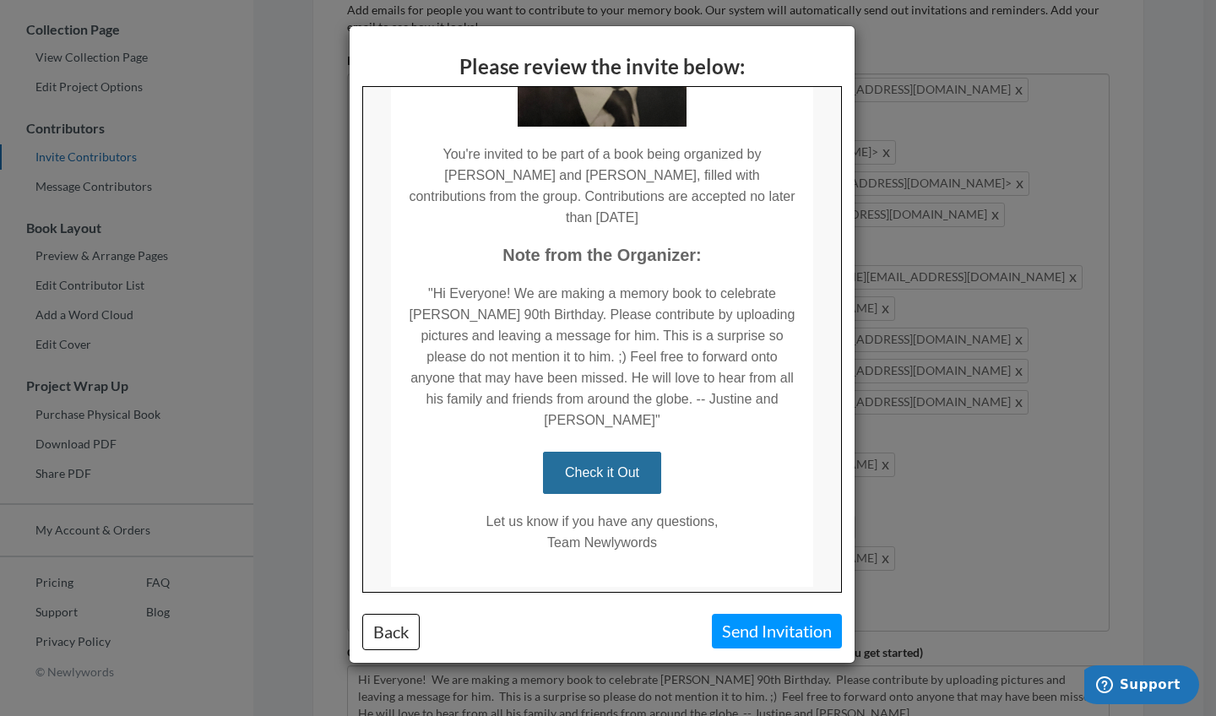
click at [787, 633] on button "Send Invitation" at bounding box center [777, 631] width 130 height 35
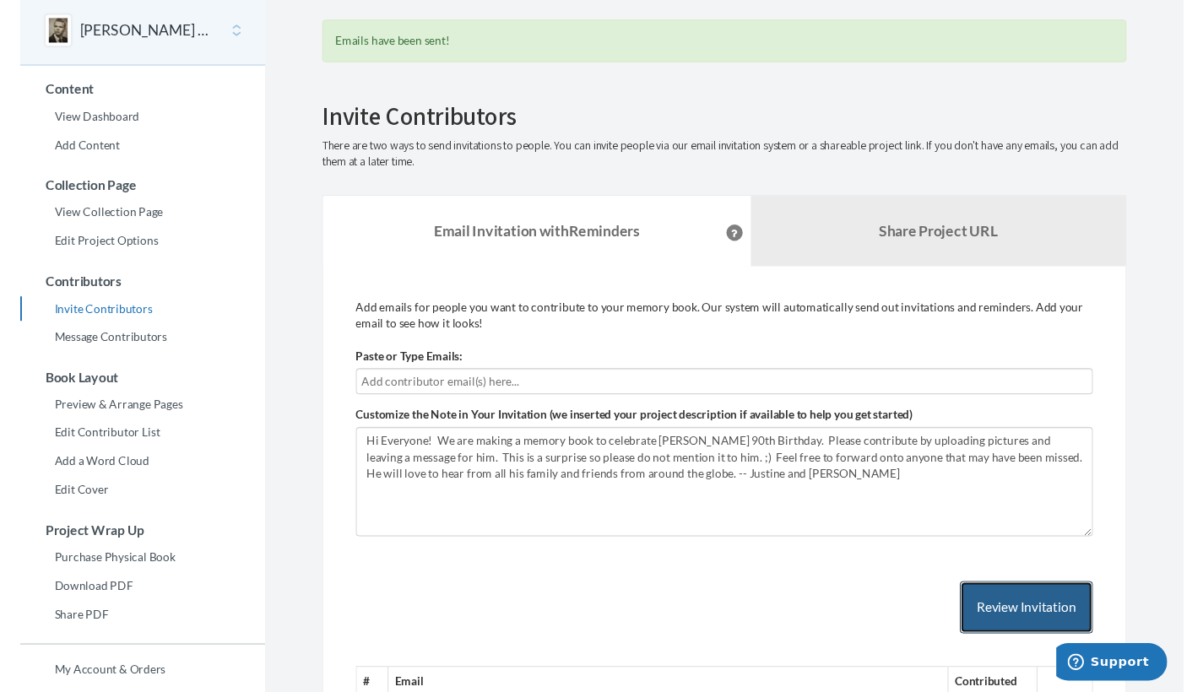
scroll to position [0, 0]
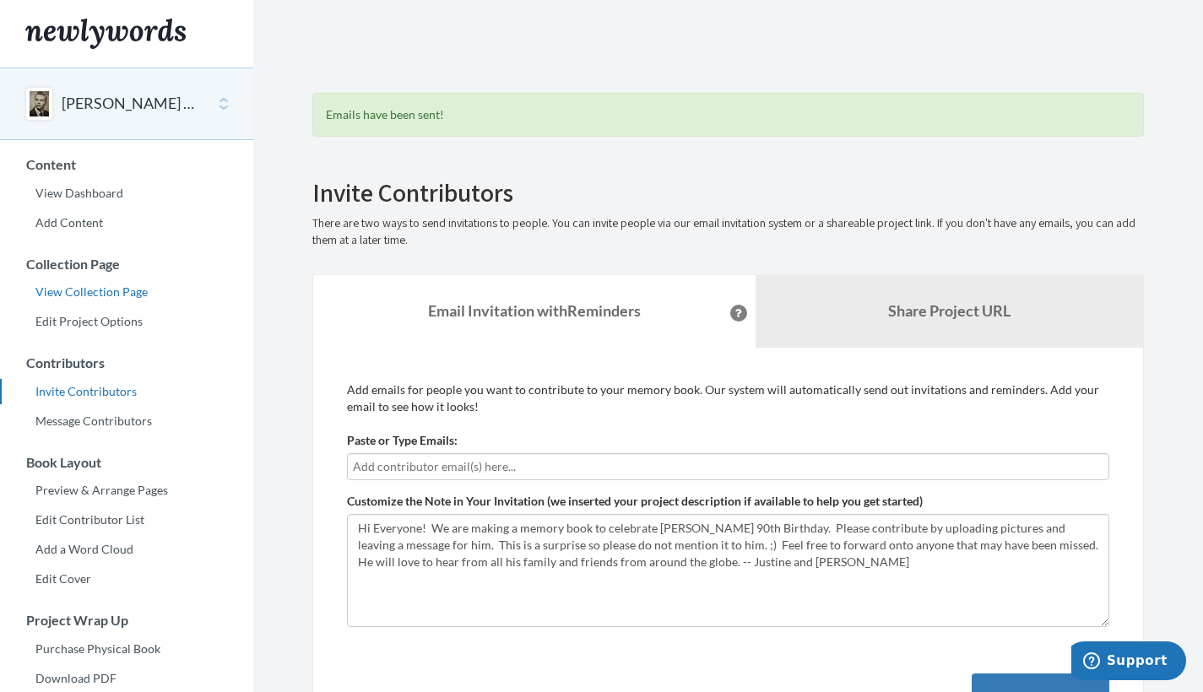
click at [134, 296] on link "View Collection Page" at bounding box center [126, 292] width 253 height 25
